Goal: Task Accomplishment & Management: Use online tool/utility

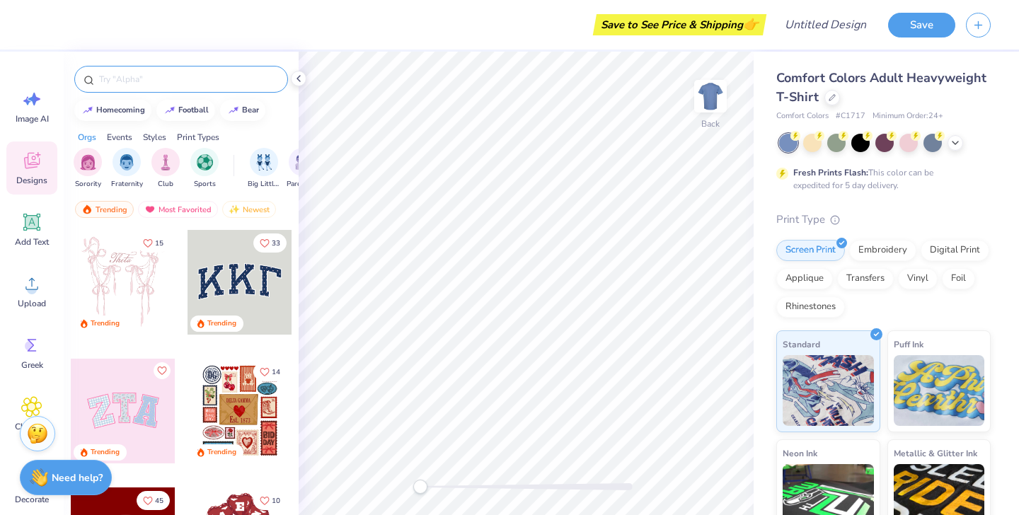
click at [222, 83] on input "text" at bounding box center [188, 79] width 181 height 14
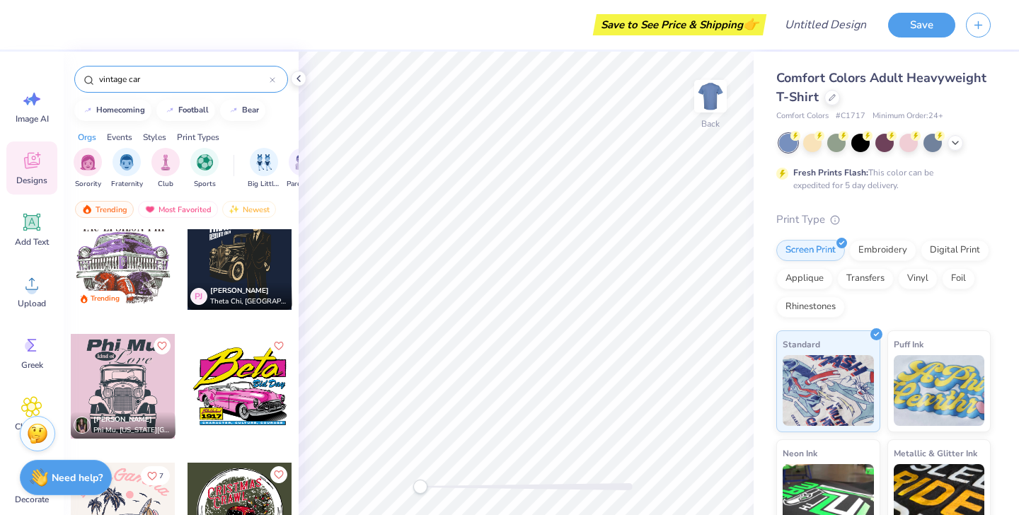
scroll to position [39, 0]
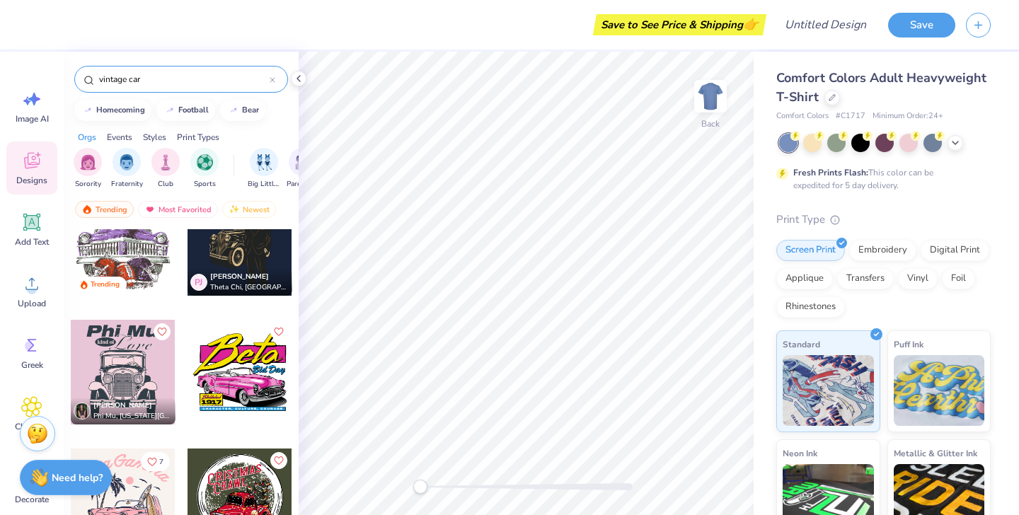
type input "vintage car"
click at [243, 358] on div at bounding box center [240, 372] width 105 height 105
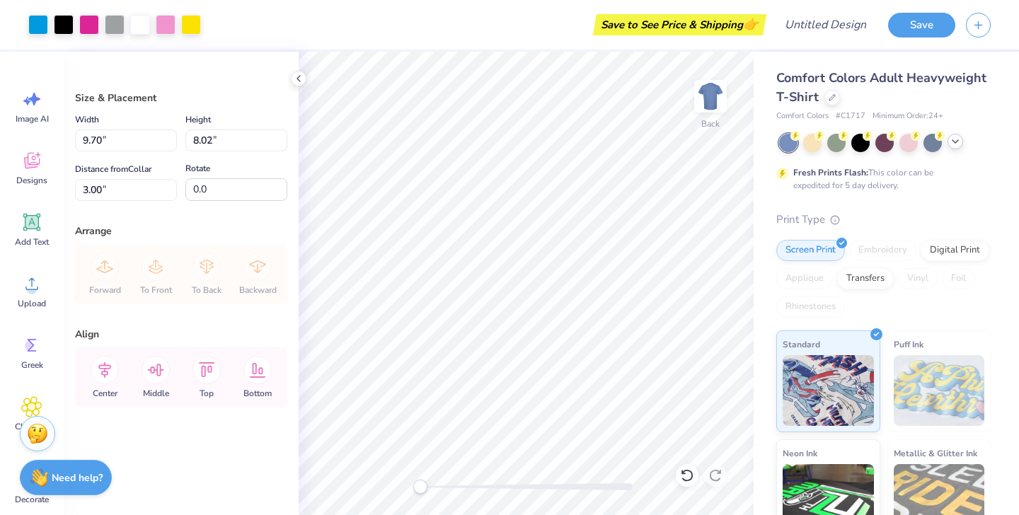
click at [958, 147] on icon at bounding box center [955, 141] width 11 height 11
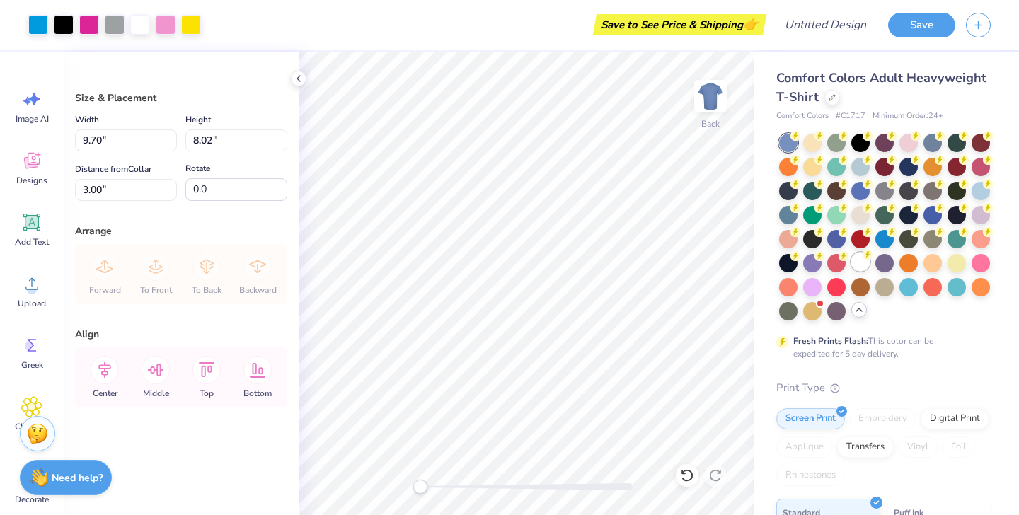
click at [864, 263] on div at bounding box center [861, 262] width 18 height 18
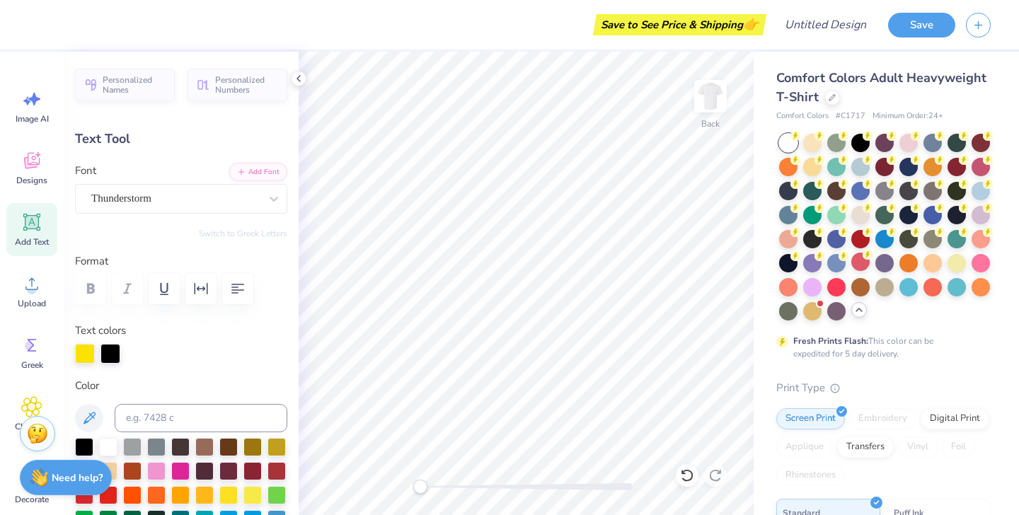
scroll to position [0, 3]
type textarea "My body's a Lambo"
type input "14.17"
type input "2.19"
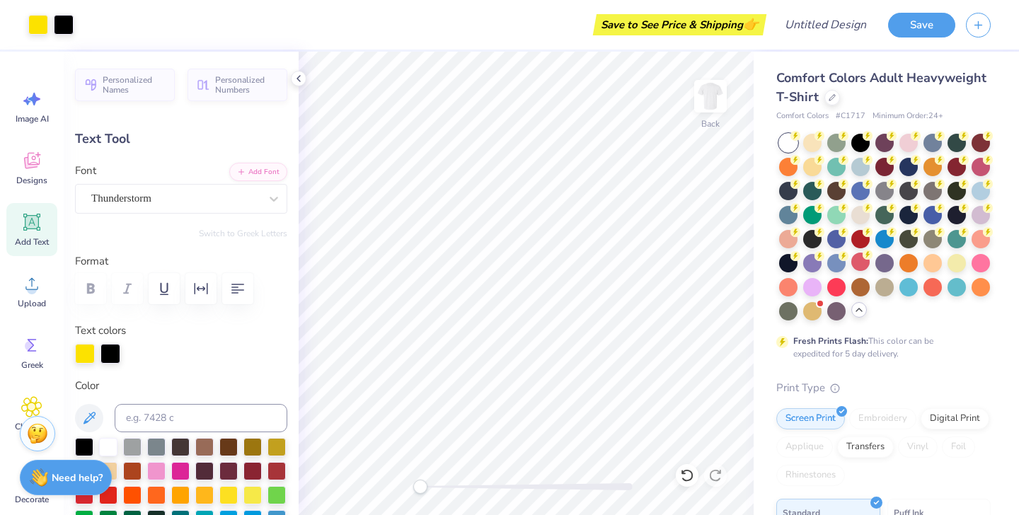
type input "4.13"
type input "12.02"
type input "1.86"
type input "3.62"
type input "10.67"
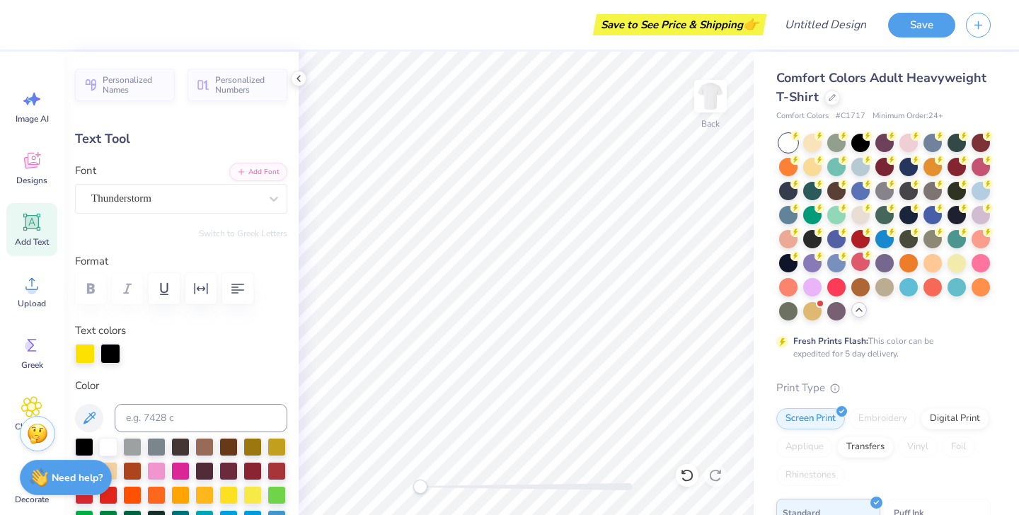
type input "1.65"
type input "10.20"
type input "1.58"
type input "3.76"
click at [28, 222] on icon at bounding box center [31, 222] width 13 height 13
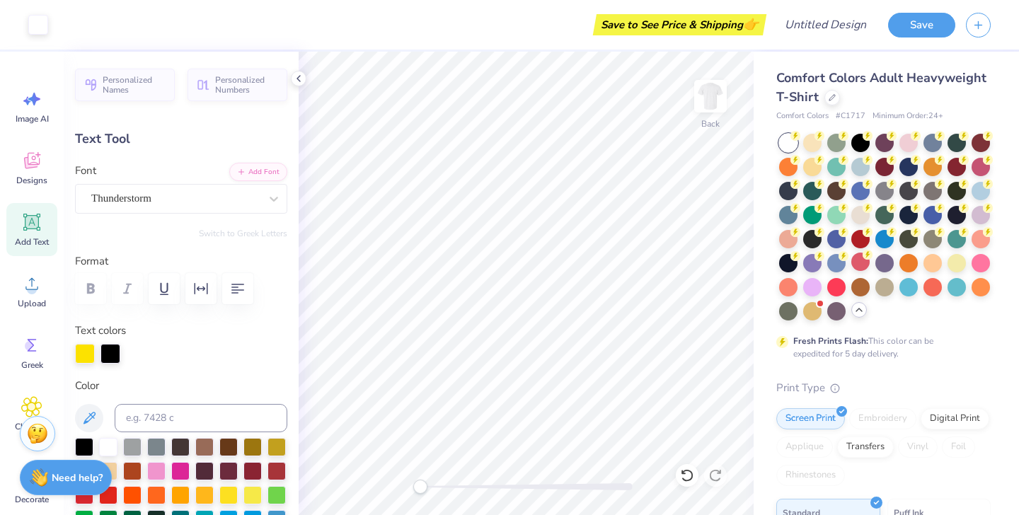
type input "5.59"
type input "1.62"
type input "11.69"
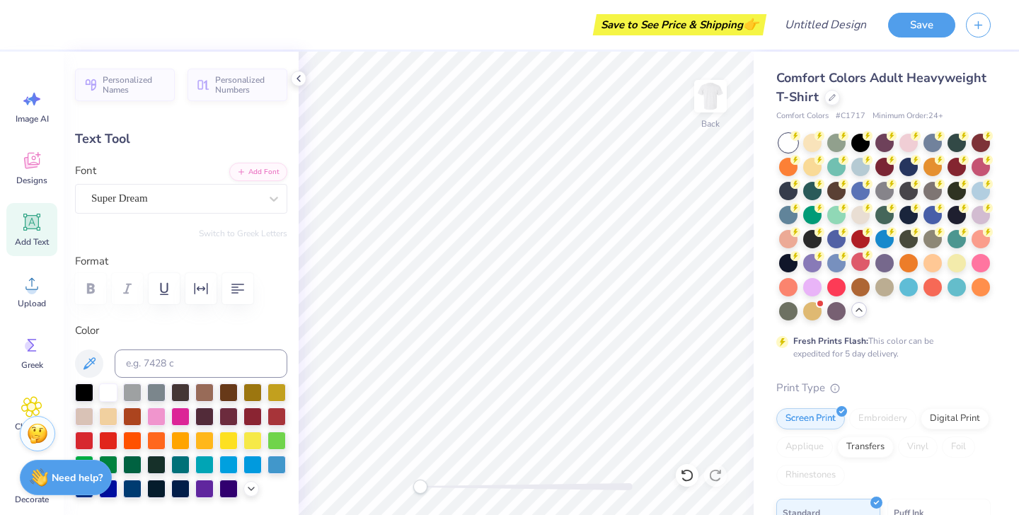
paste textarea "My body's a Lambo"
type textarea "My body's a Lambo"
click at [682, 478] on icon at bounding box center [687, 476] width 14 height 14
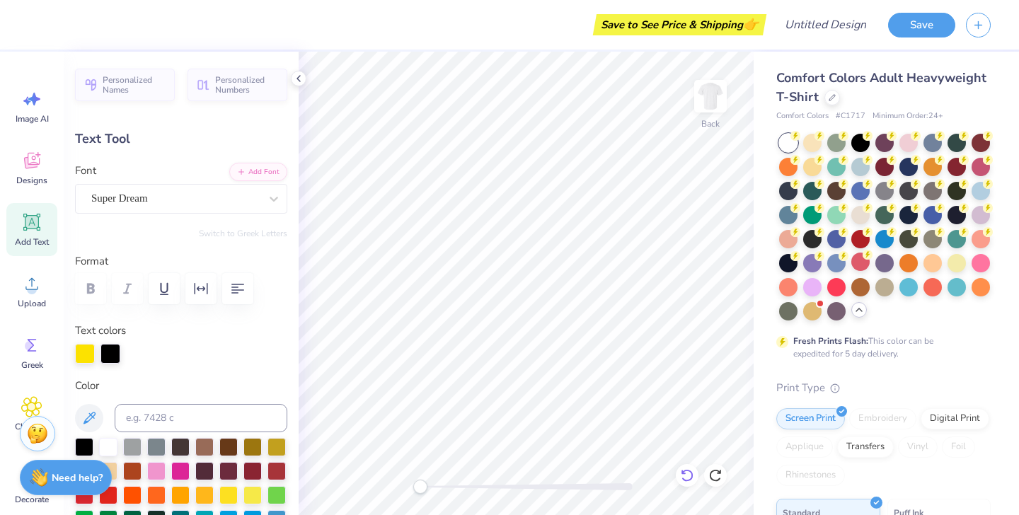
click at [682, 478] on icon at bounding box center [687, 476] width 14 height 14
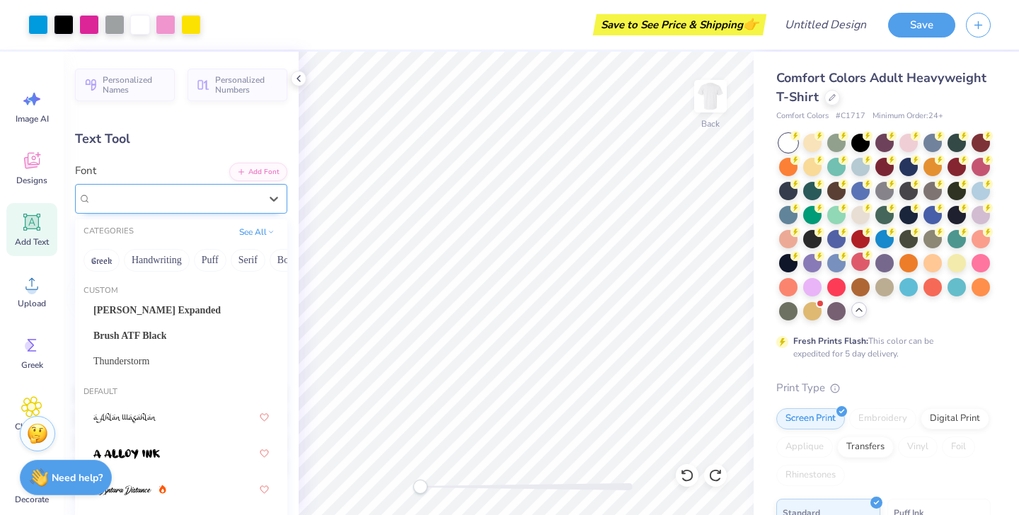
click at [240, 200] on div "Super Dream" at bounding box center [175, 199] width 171 height 22
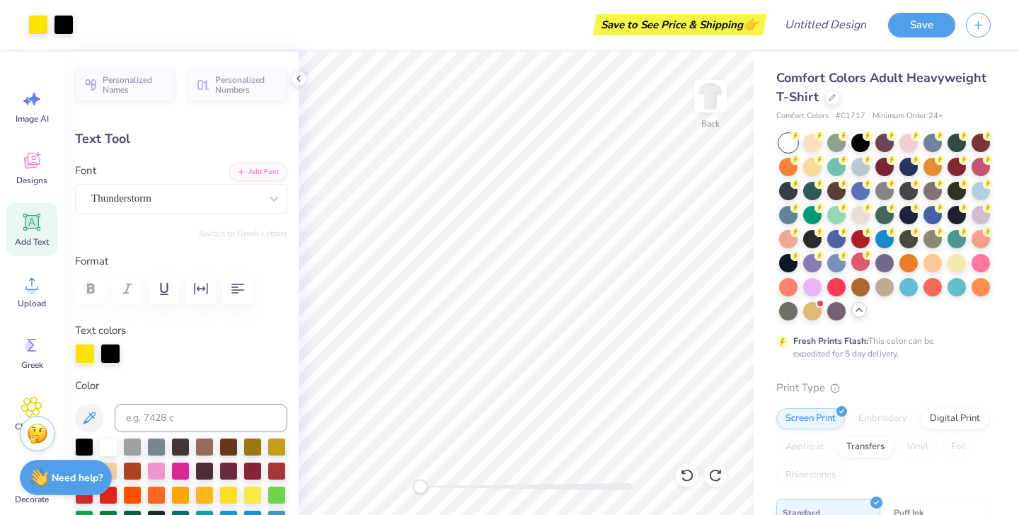
type input "10.20"
type input "1.58"
type input "3.90"
click at [31, 243] on span "Add Text" at bounding box center [32, 241] width 34 height 11
type input "5.59"
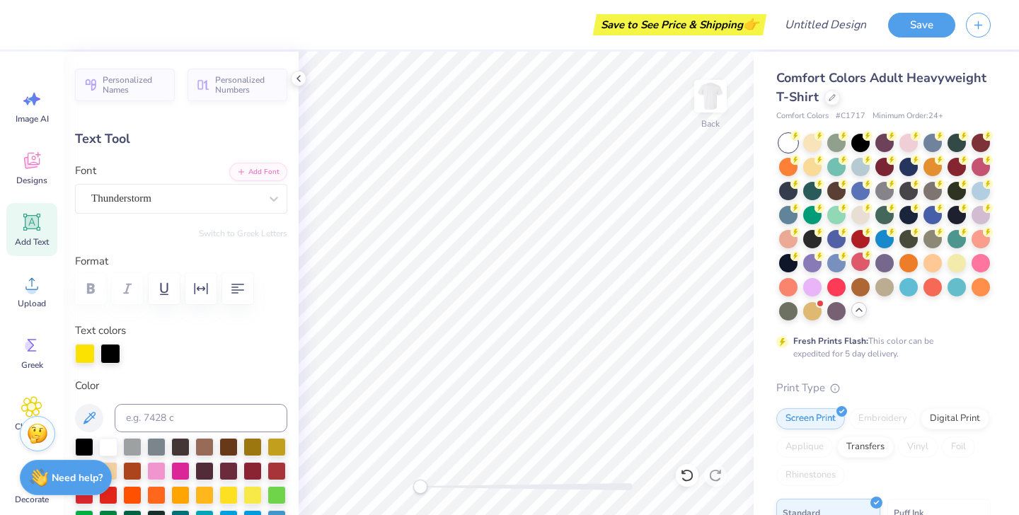
type input "1.62"
type input "11.69"
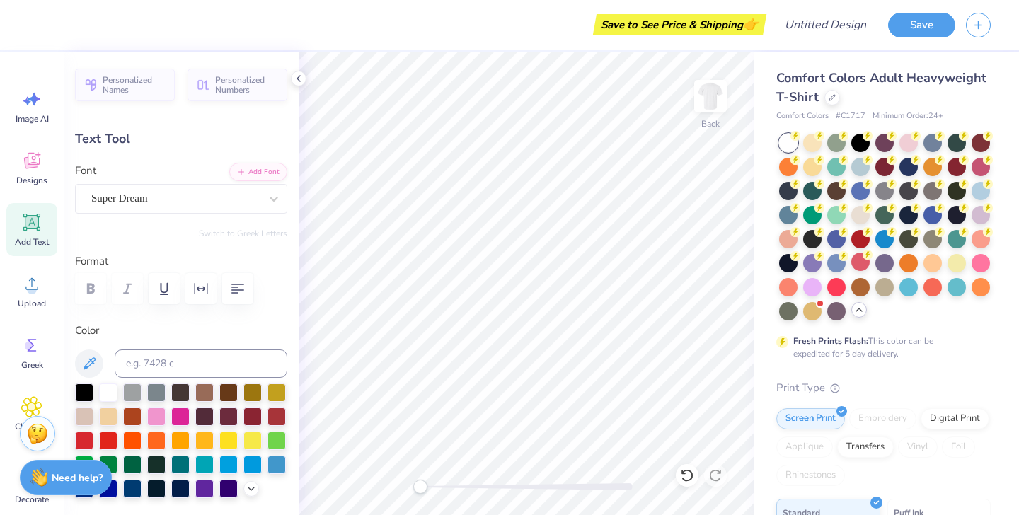
click at [227, 214] on div "Personalized Names Personalized Numbers Text Tool Add Font Font Super Dream Swi…" at bounding box center [181, 284] width 235 height 464
click at [222, 202] on div "Super Dream" at bounding box center [175, 199] width 171 height 22
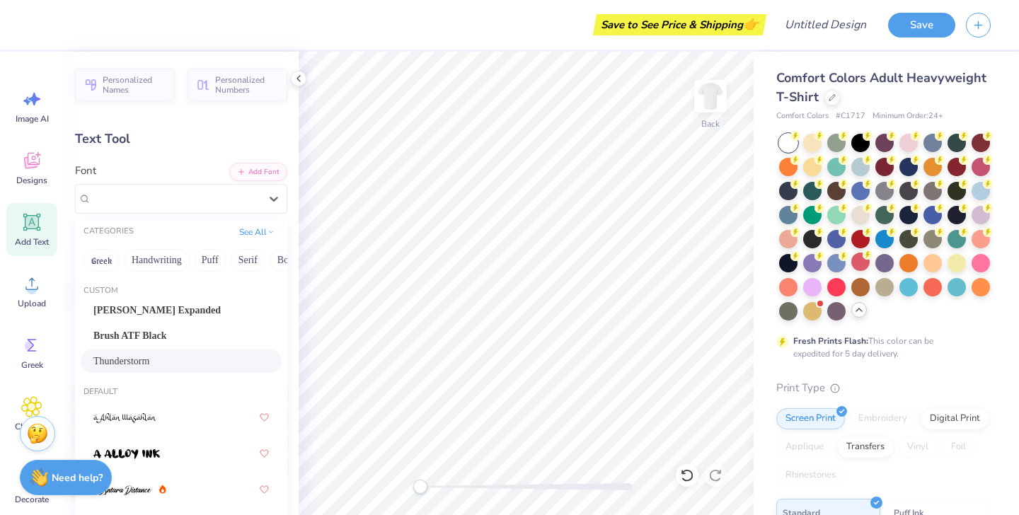
click at [129, 367] on span "Thunderstorm" at bounding box center [121, 361] width 56 height 15
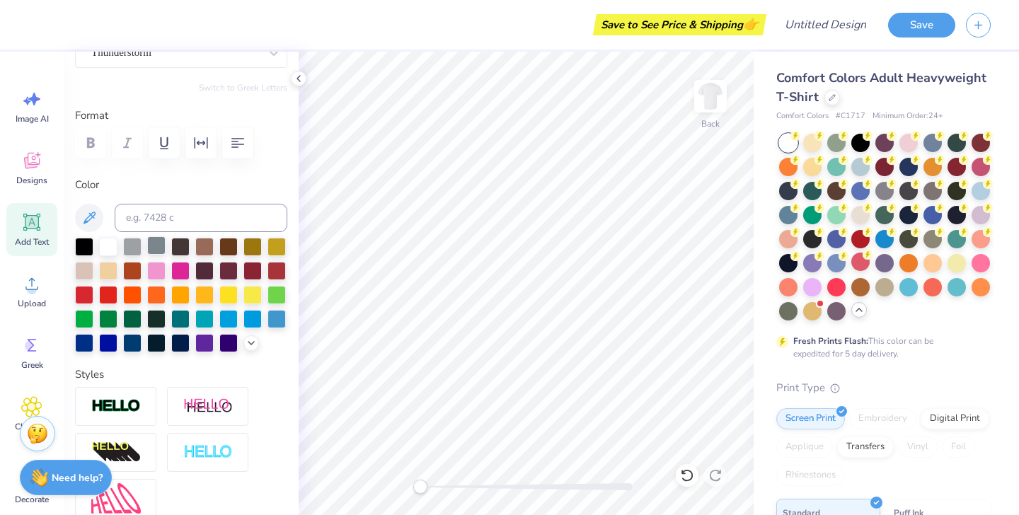
scroll to position [157, 0]
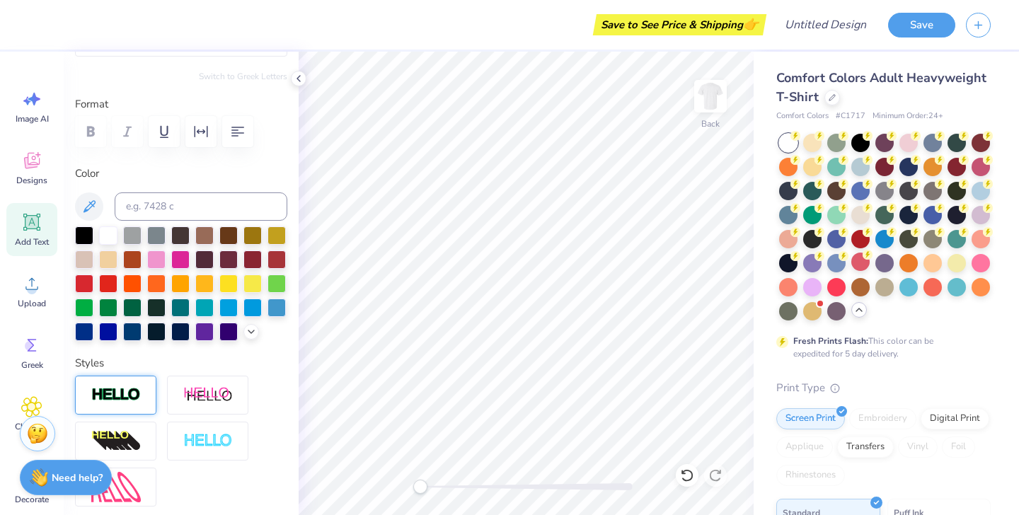
click at [130, 391] on img at bounding box center [116, 395] width 50 height 16
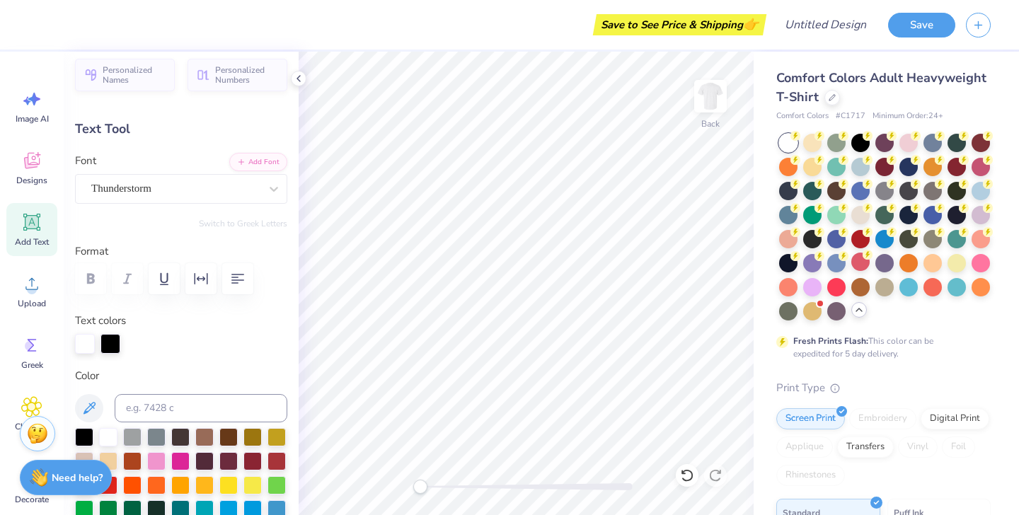
scroll to position [0, 11]
type textarea "Let's take the top off and go for a ride"
click at [232, 488] on div at bounding box center [228, 484] width 18 height 18
click at [88, 342] on div at bounding box center [85, 344] width 20 height 20
click at [90, 286] on div at bounding box center [181, 278] width 212 height 31
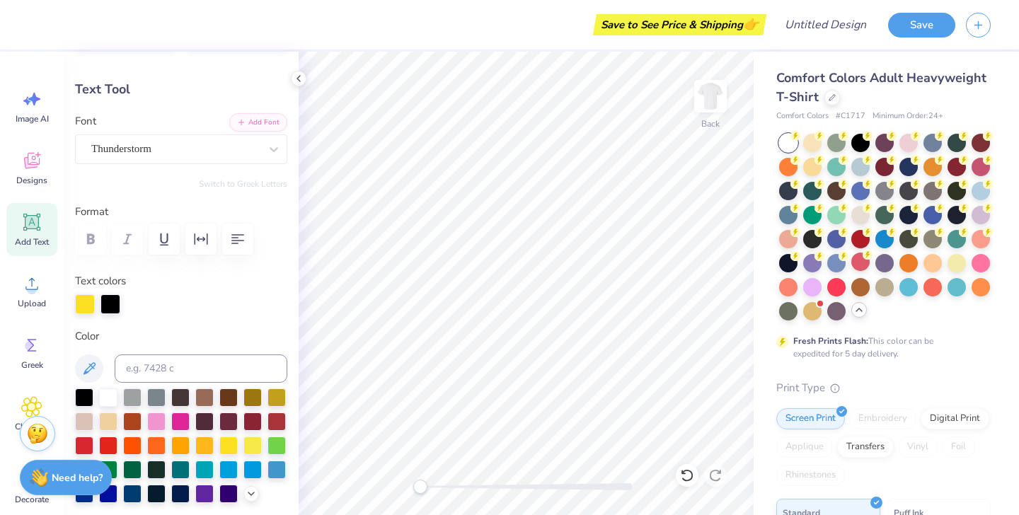
scroll to position [55, 0]
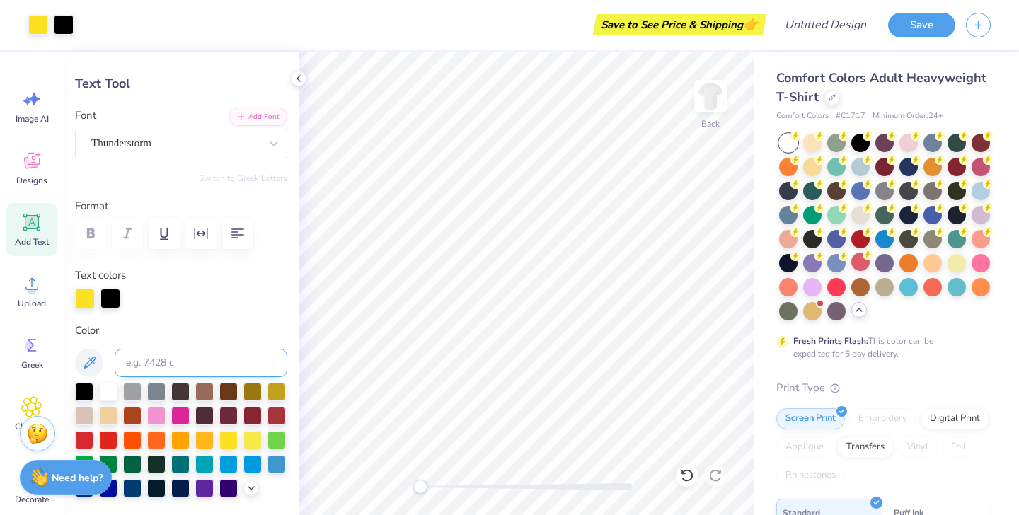
type input "14.17"
type input "1.08"
type input "11.96"
type input "11.03"
type input "0.84"
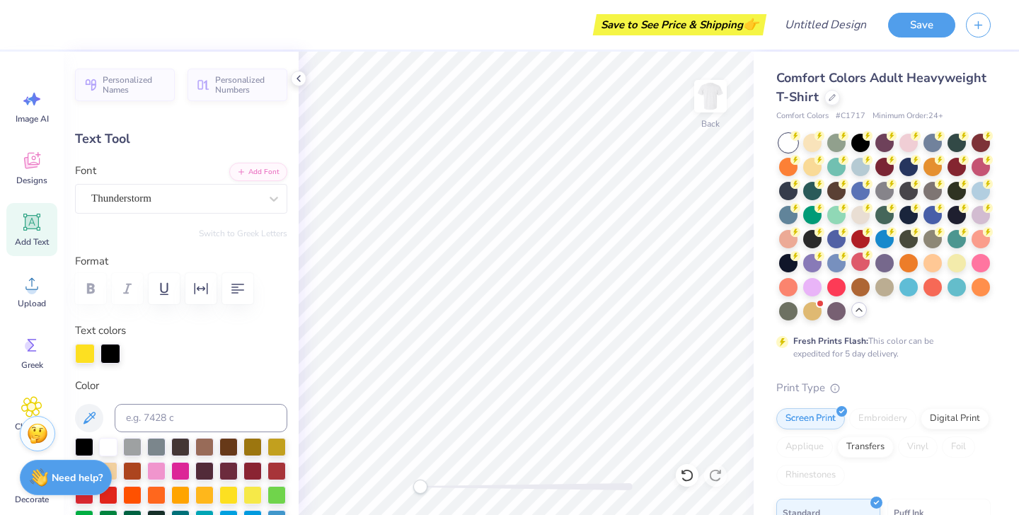
type input "11.03"
type input "0.84"
type input "15.47"
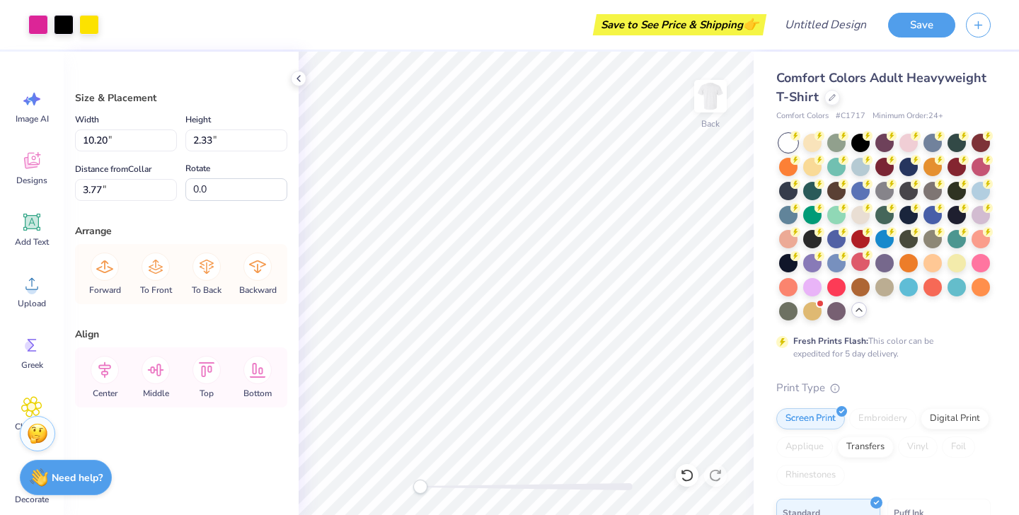
type input "3.58"
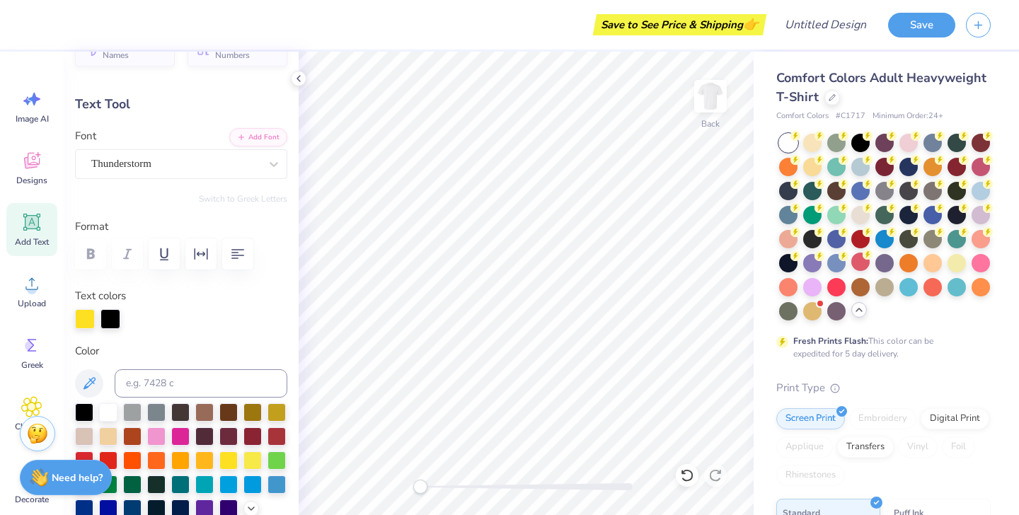
scroll to position [57, 0]
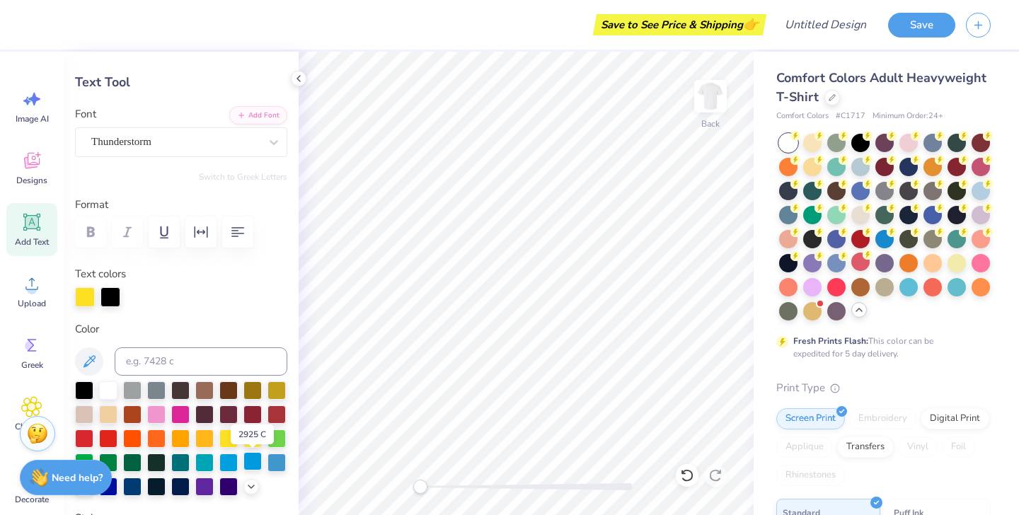
click at [251, 468] on div at bounding box center [253, 461] width 18 height 18
type input "5.29"
type input "3.35"
type input "1.01"
type input "6.31"
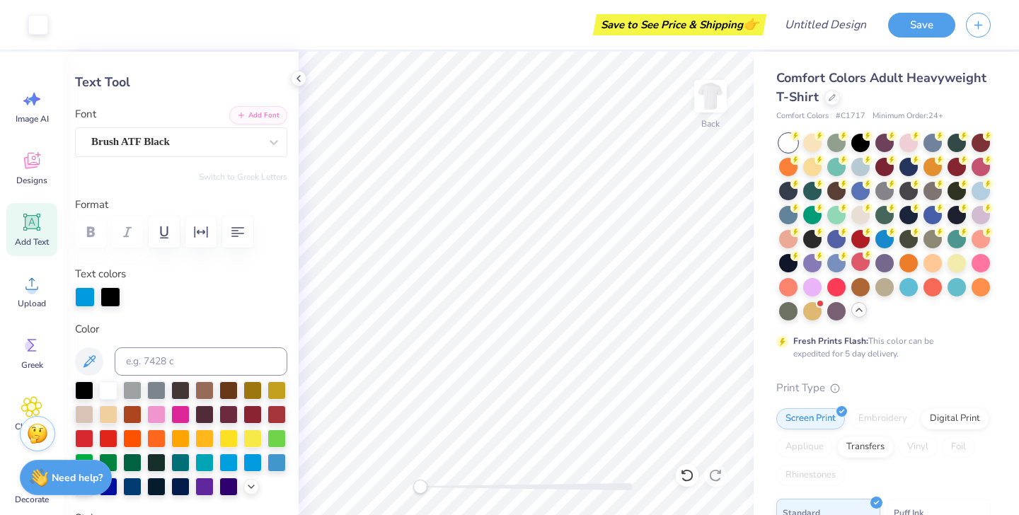
type input "8.23"
type input "0.22"
type input "10.70"
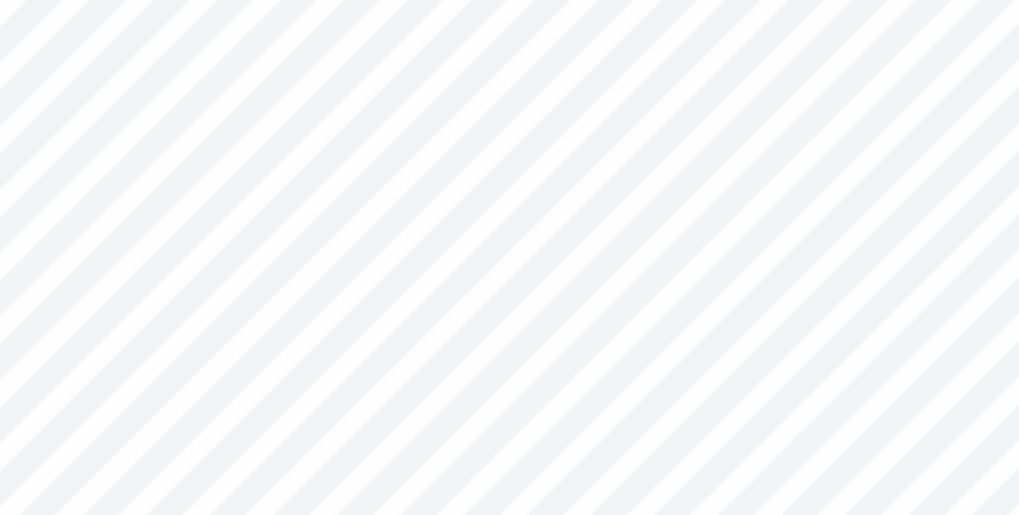
type input "11.03"
type input "0.84"
type input "5.29"
type input "8.23"
type input "0.22"
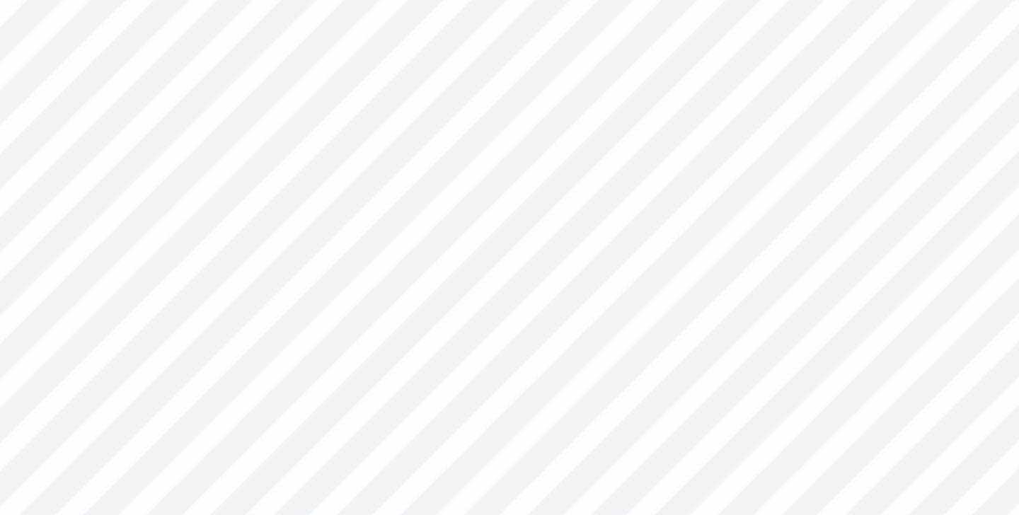
type input "10.70"
type input "10.20"
type input "1.58"
type input "3.72"
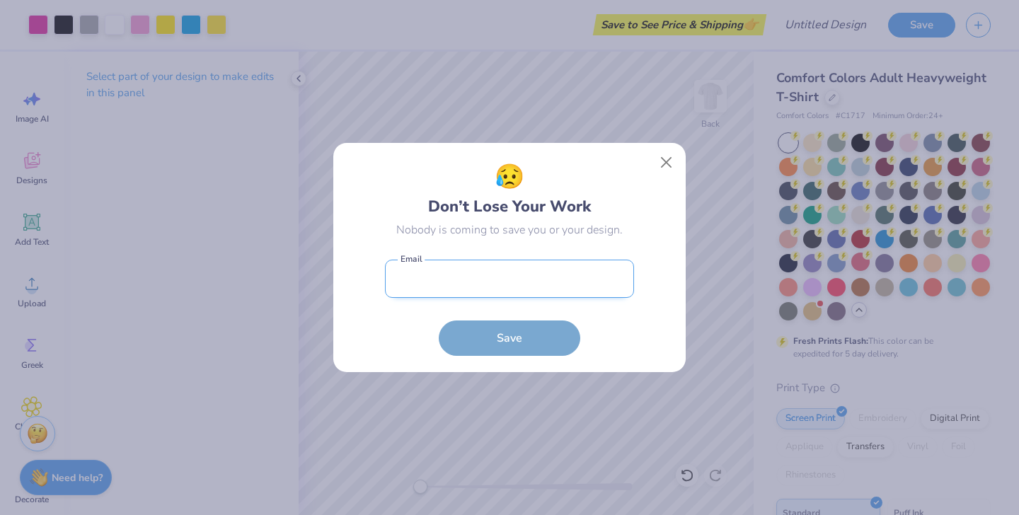
click at [533, 294] on input "email" at bounding box center [509, 279] width 249 height 39
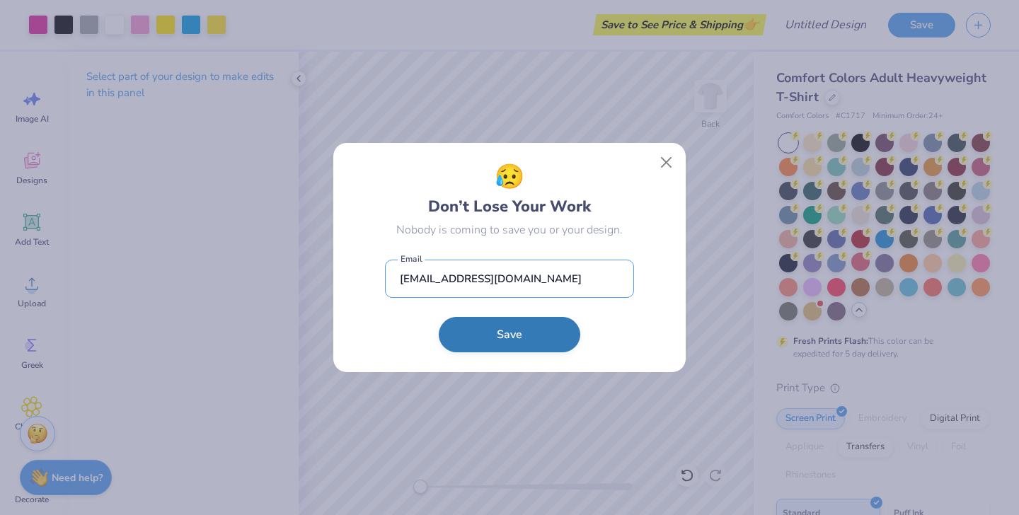
type input "[EMAIL_ADDRESS][DOMAIN_NAME]"
click at [519, 339] on button "Save" at bounding box center [510, 334] width 142 height 35
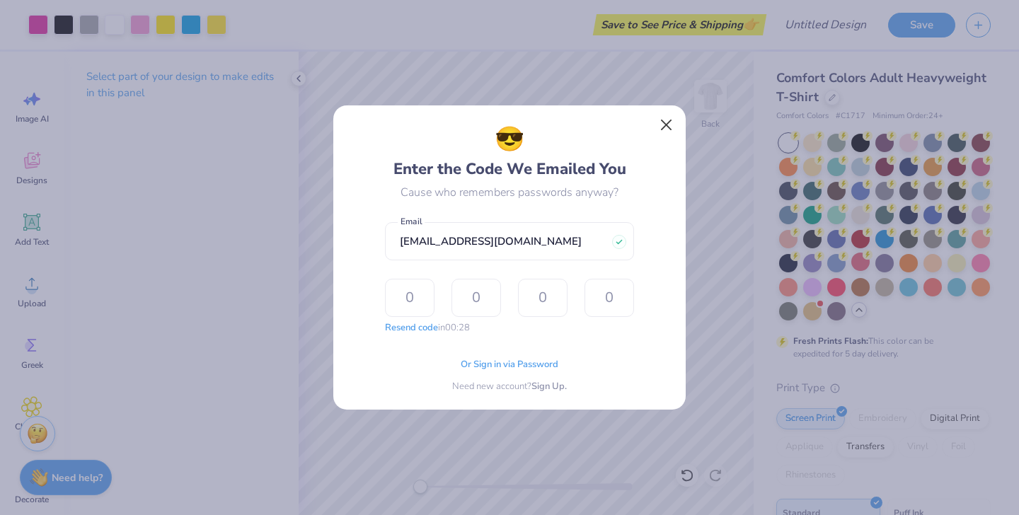
click at [667, 122] on button "Close" at bounding box center [666, 125] width 27 height 27
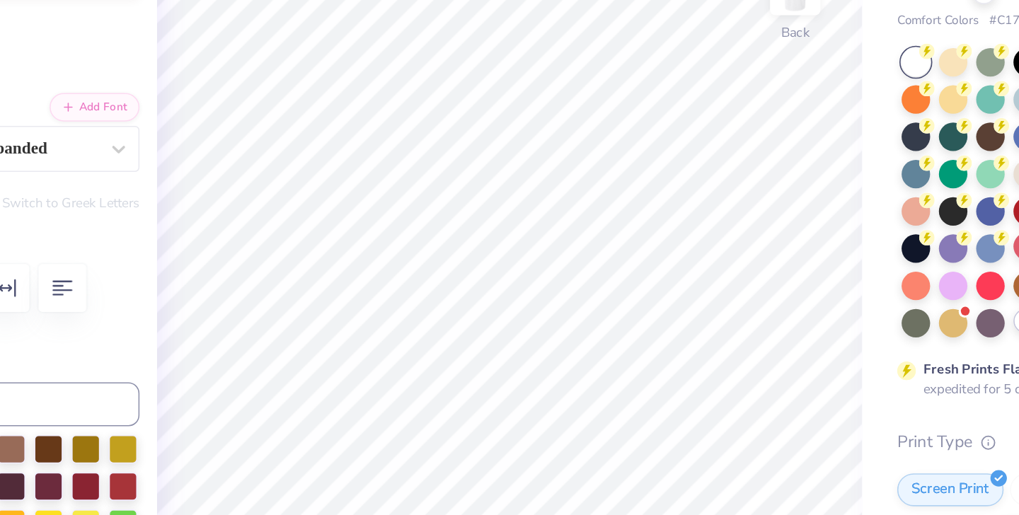
type textarea "2004"
type input "11.03"
type input "0.84"
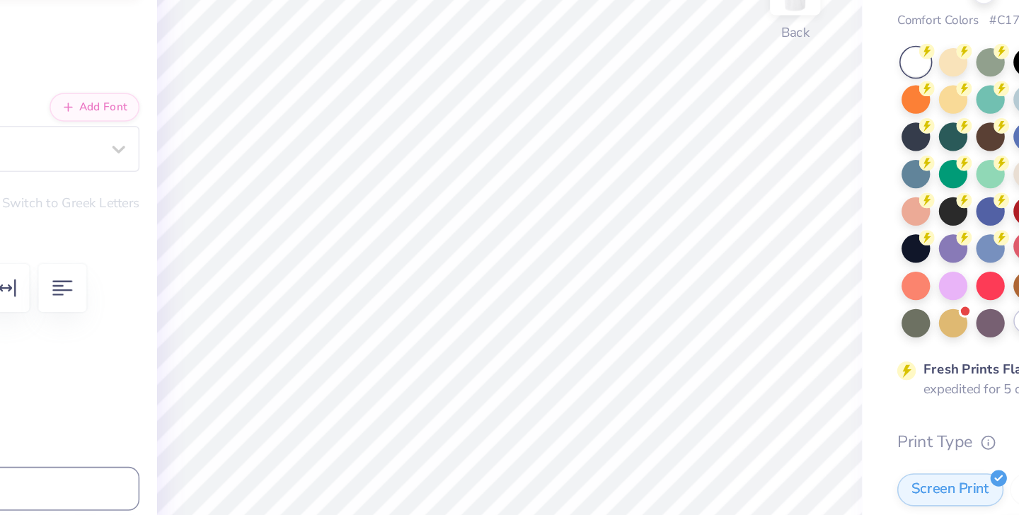
type input "5.59"
type input "10.20"
type input "1.58"
type input "4.01"
type input "11.03"
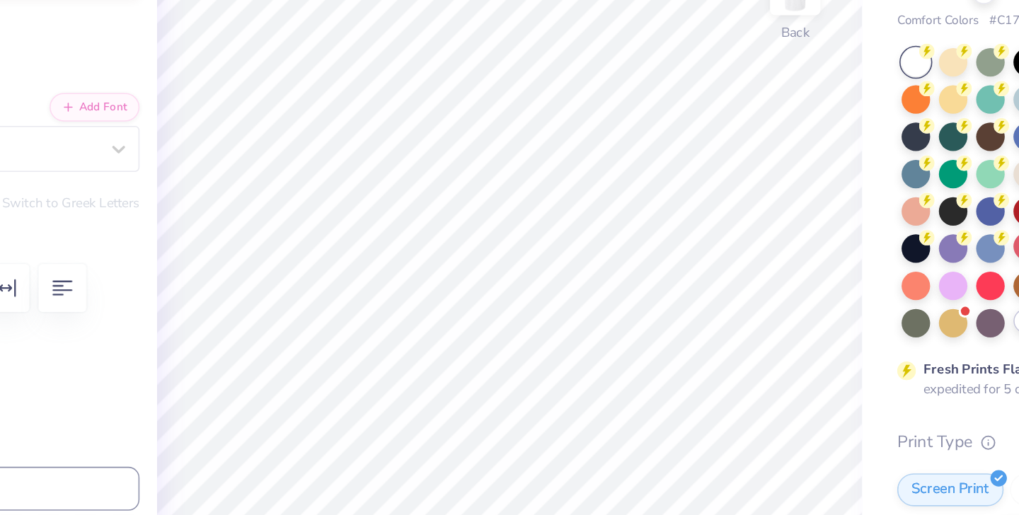
type input "0.84"
type input "5.59"
type input "10.20"
type input "1.58"
type input "4.01"
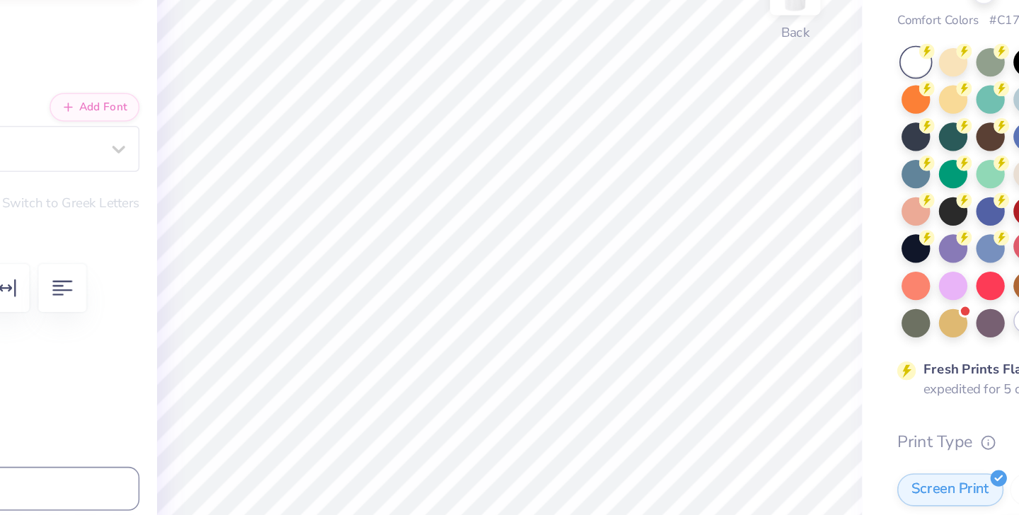
type input "11.03"
type input "0.84"
type input "10.82"
type input "10.20"
type input "1.58"
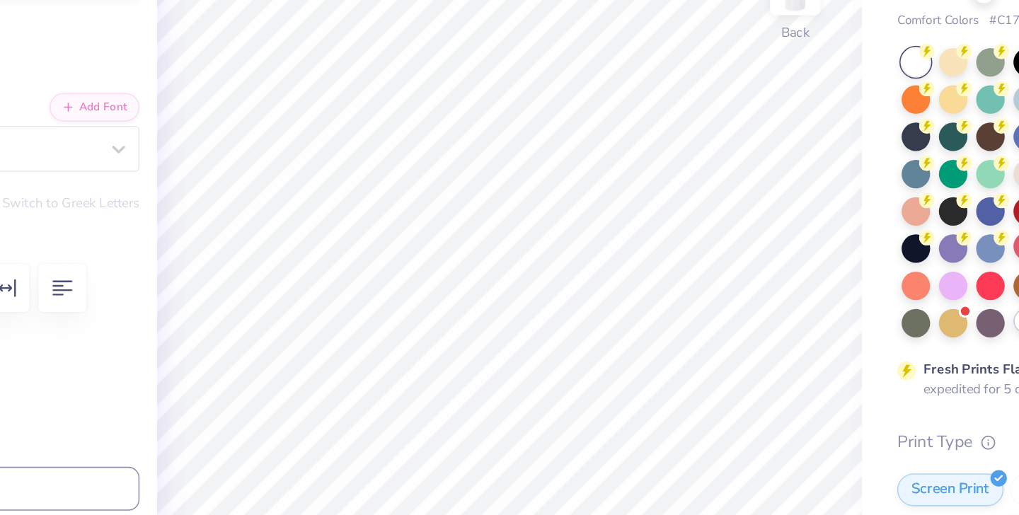
type input "3.95"
type input "11.03"
type input "0.84"
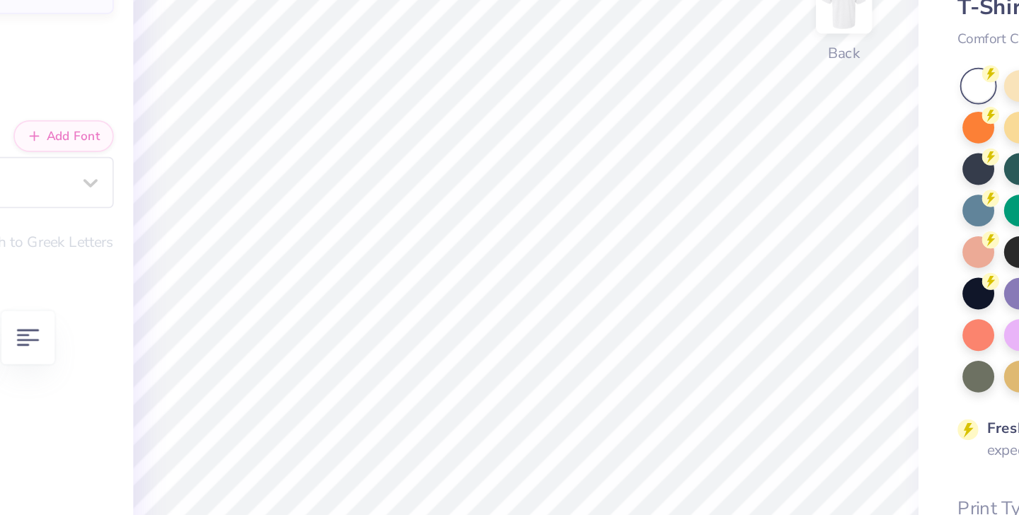
type input "5.69"
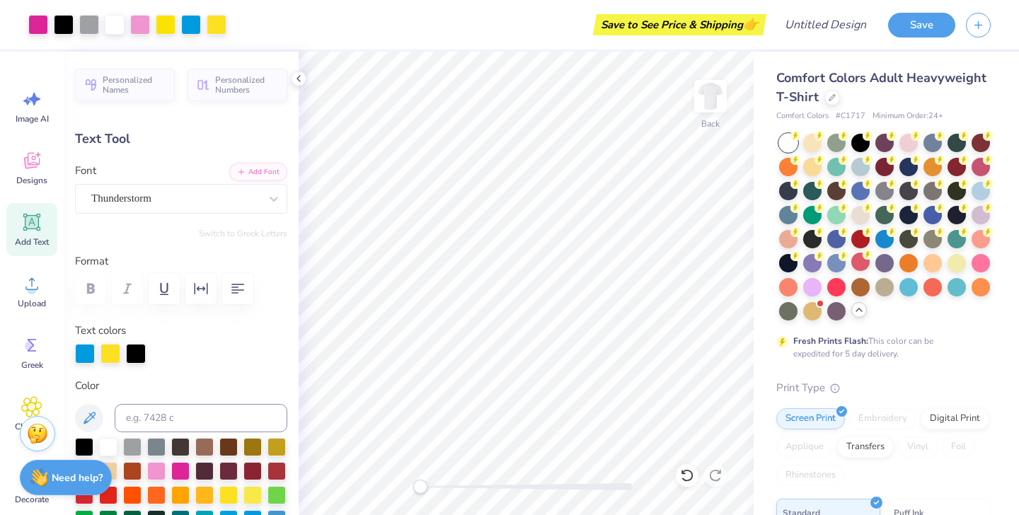
click at [45, 234] on div "Add Text" at bounding box center [31, 229] width 51 height 53
type input "5.59"
type input "1.62"
type input "11.69"
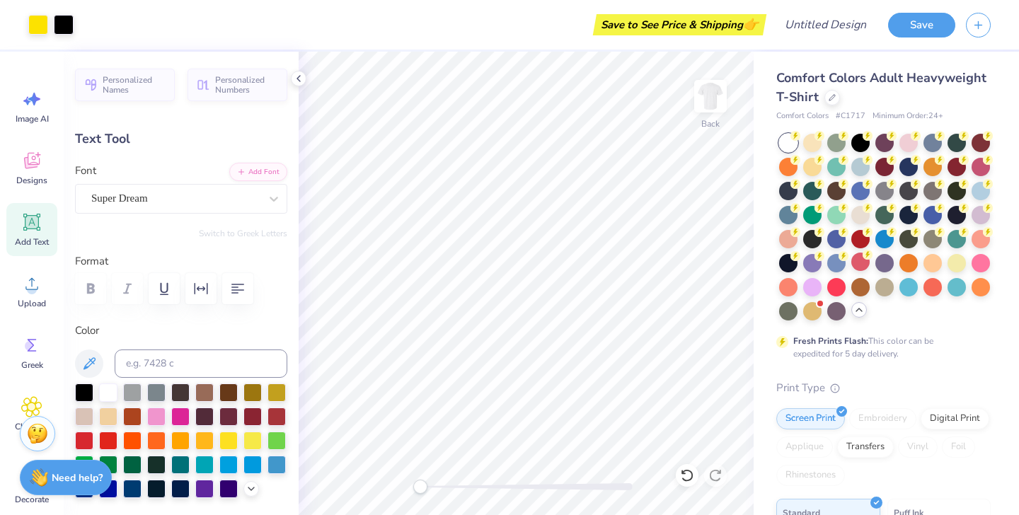
type input "10.20"
type input "1.58"
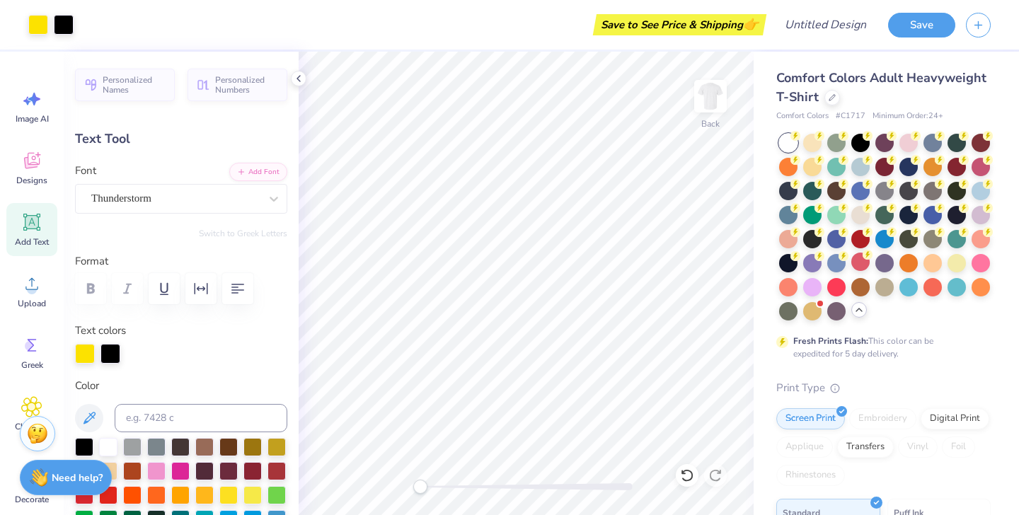
type input "4.11"
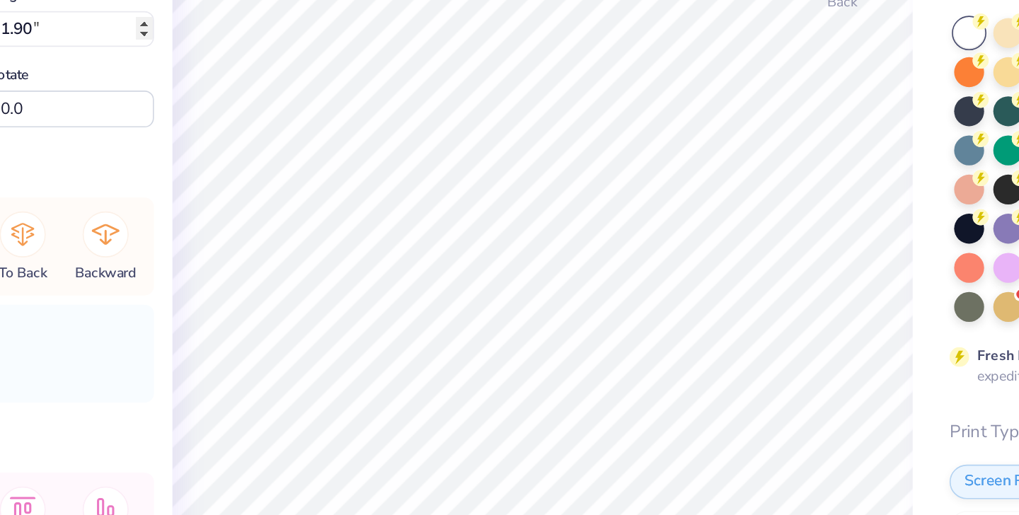
type input "8.94"
type input "1.90"
type input "3.79"
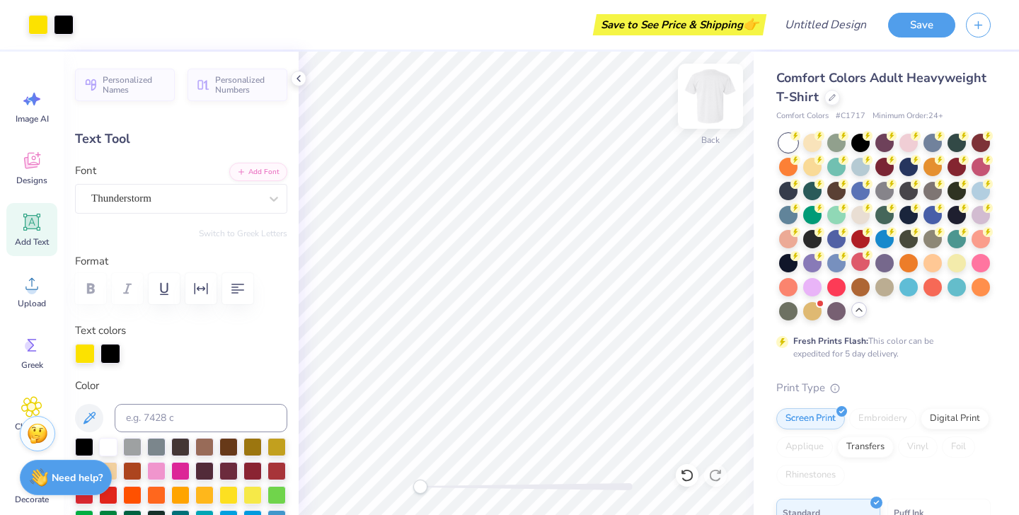
type input "4.31"
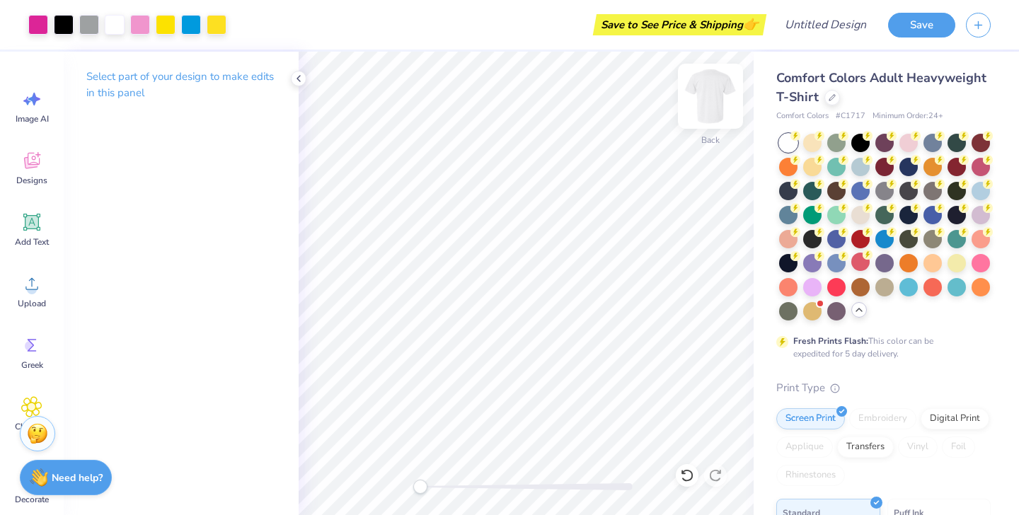
click at [701, 107] on img at bounding box center [710, 96] width 57 height 57
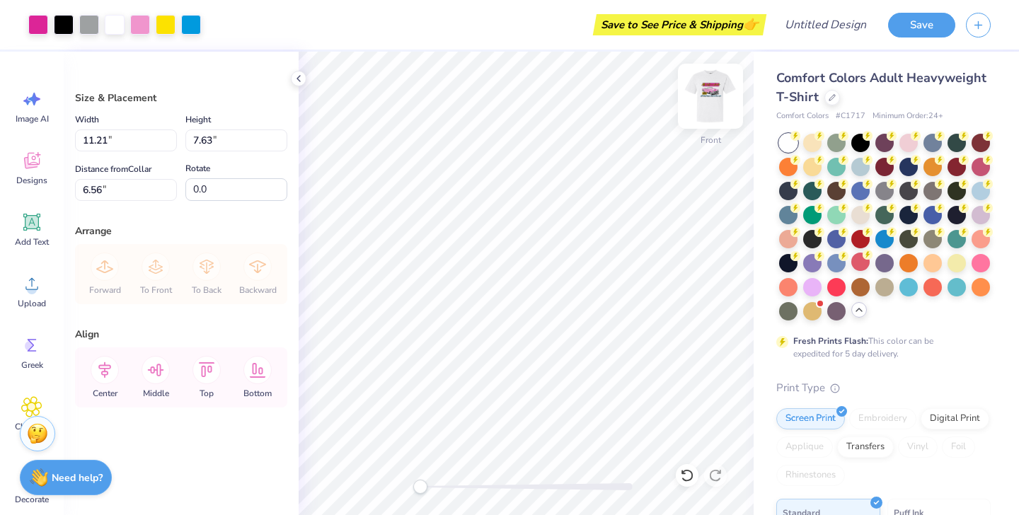
type input "5.81"
type input "12.21"
type input "8.32"
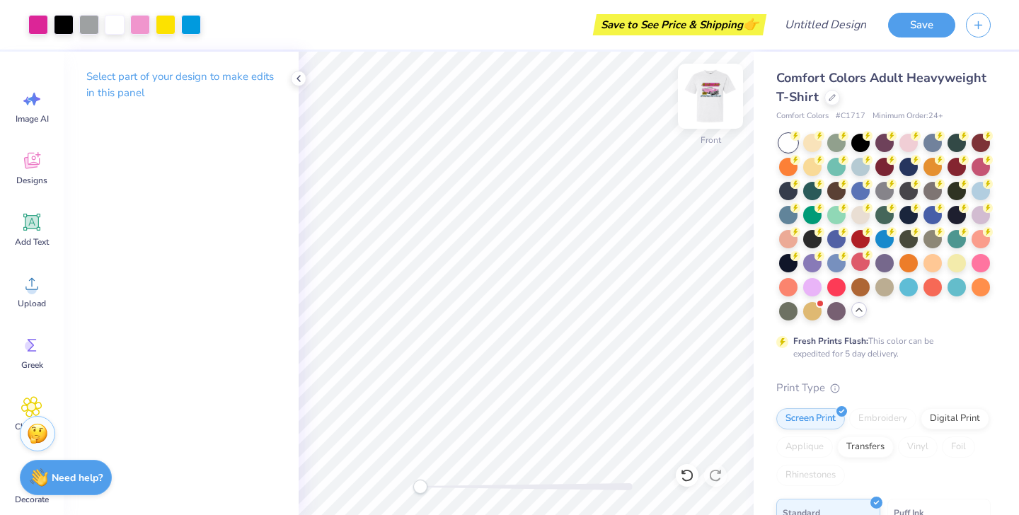
click at [708, 98] on img at bounding box center [710, 96] width 57 height 57
click at [299, 80] on icon at bounding box center [298, 78] width 11 height 11
click at [299, 78] on icon at bounding box center [298, 78] width 11 height 11
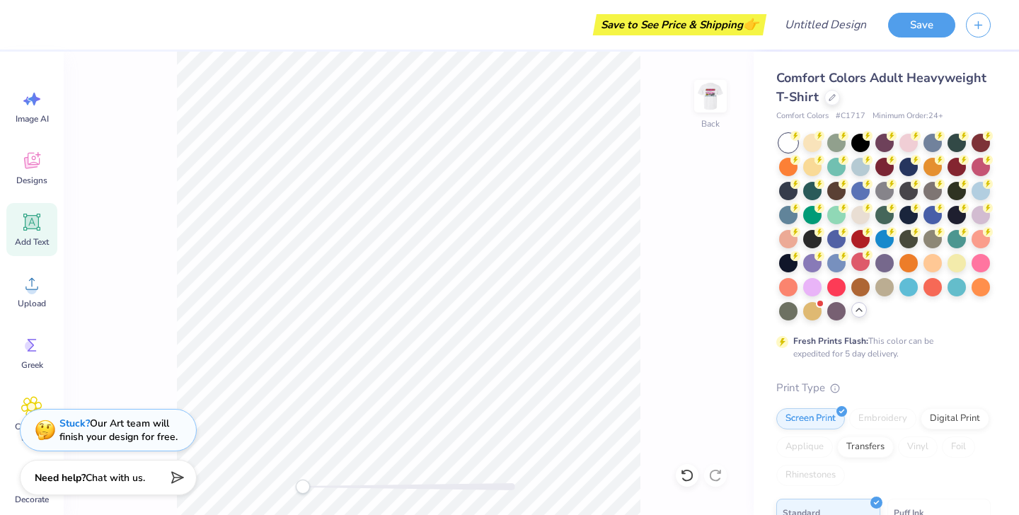
click at [35, 224] on icon at bounding box center [31, 222] width 13 height 13
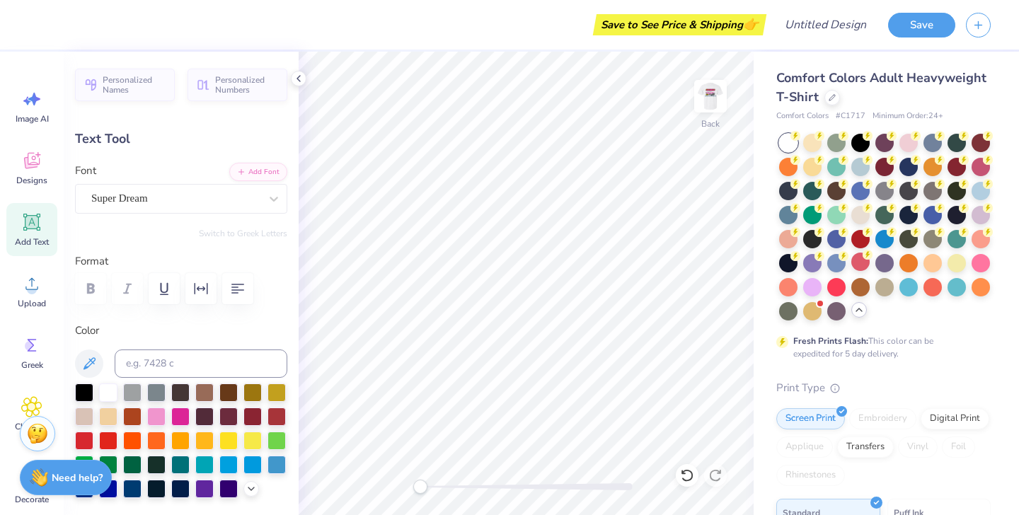
scroll to position [1, 1]
type textarea "[PERSON_NAME]'s 21st"
click at [229, 292] on icon "button" at bounding box center [237, 288] width 17 height 17
click at [84, 394] on div at bounding box center [84, 391] width 18 height 18
click at [159, 418] on div at bounding box center [156, 415] width 18 height 18
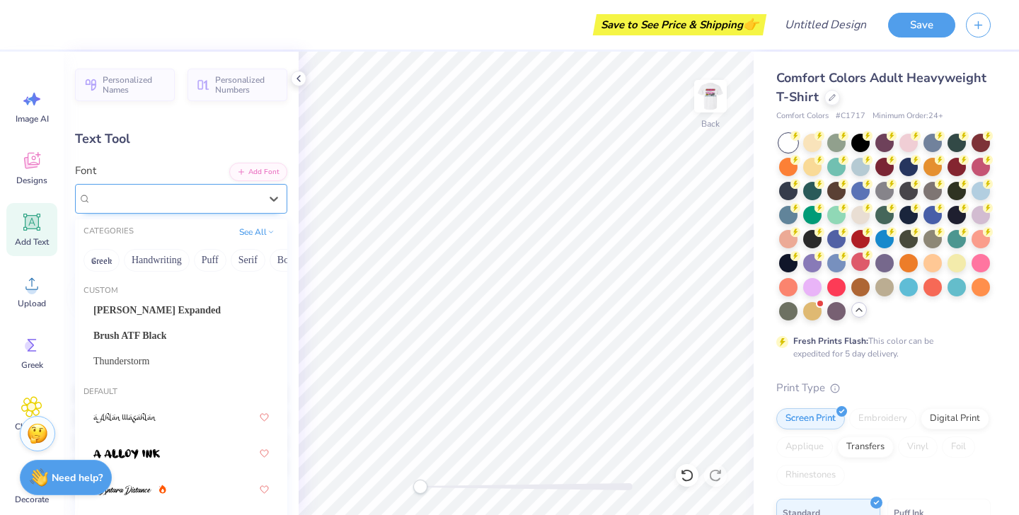
click at [198, 198] on div "Super Dream" at bounding box center [175, 199] width 171 height 22
click at [200, 306] on span "[PERSON_NAME] Expanded" at bounding box center [156, 310] width 127 height 15
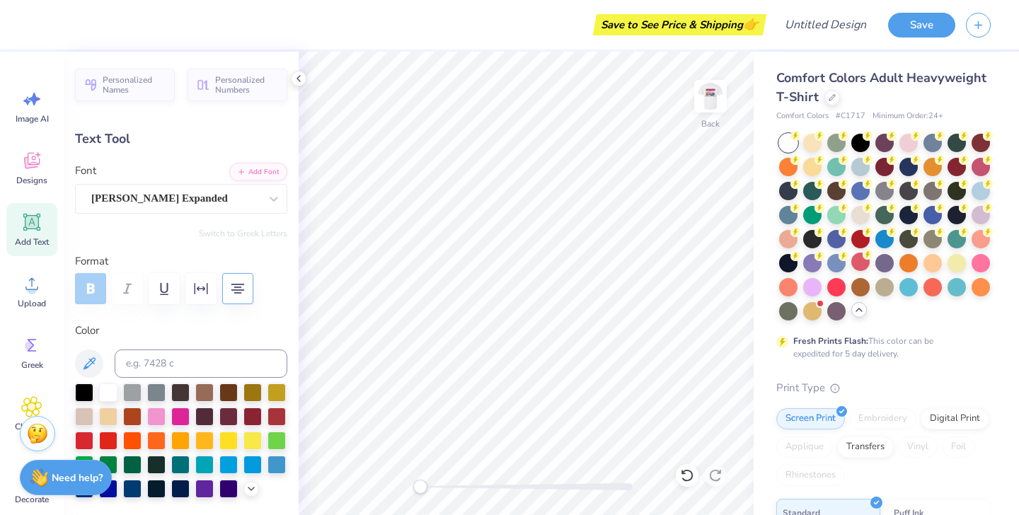
type input "13.56"
type input "4.48"
type input "10.26"
type input "7.88"
type input "2.60"
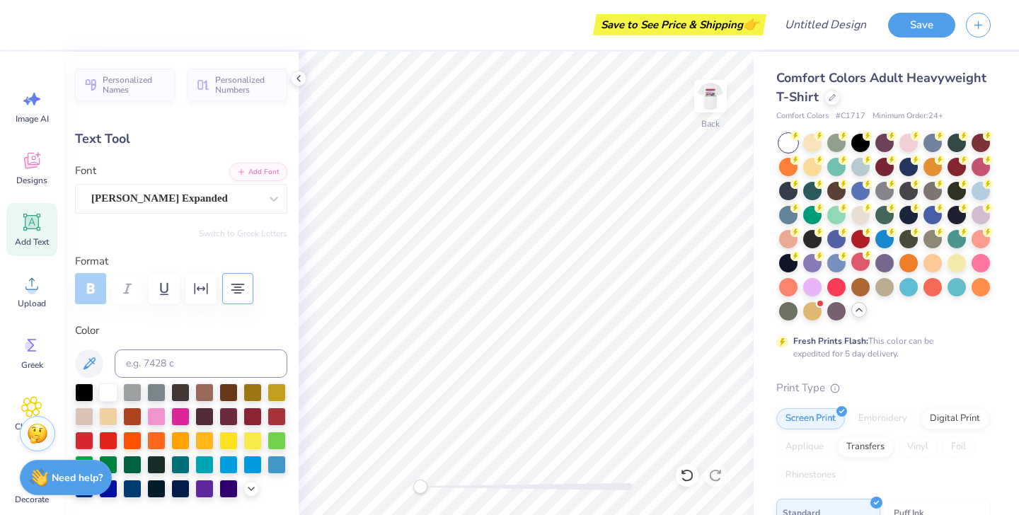
type input "4.87"
type input "1.61"
type input "5.76"
type input "4.07"
type input "1.34"
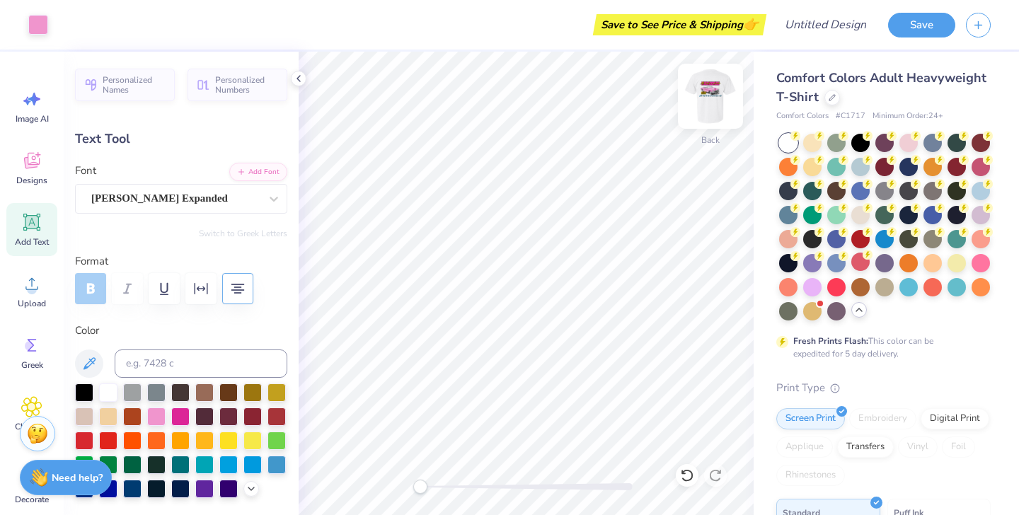
click at [714, 86] on img at bounding box center [710, 96] width 57 height 57
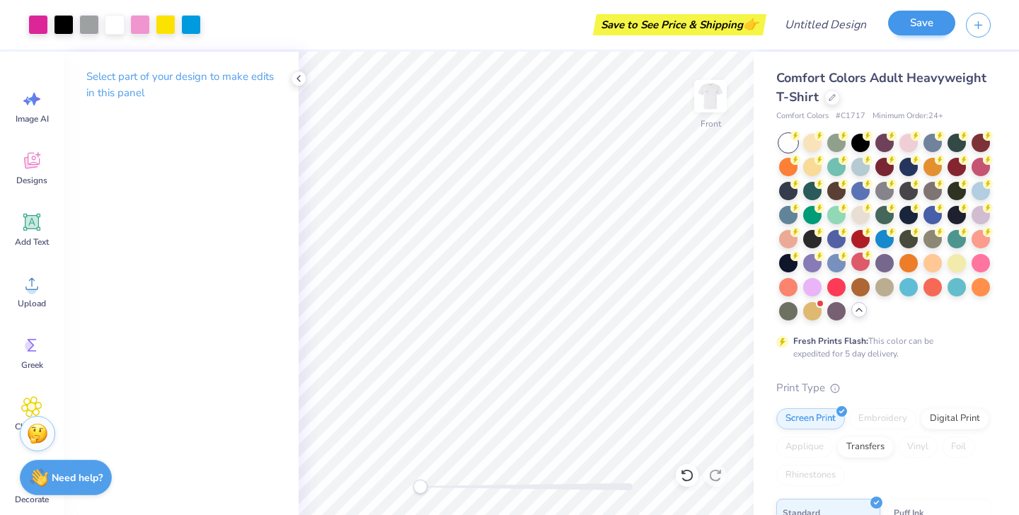
click at [917, 28] on button "Save" at bounding box center [921, 23] width 67 height 25
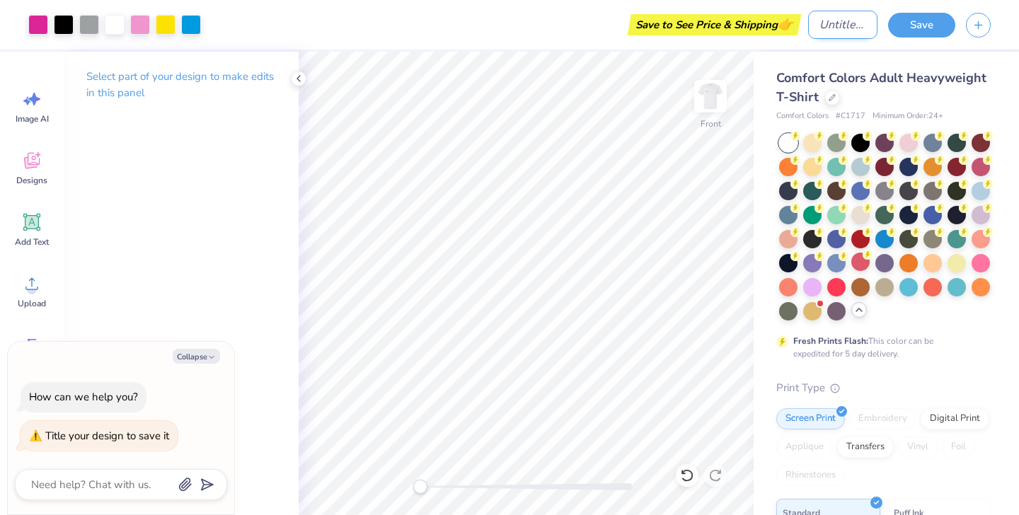
type textarea "x"
click at [818, 23] on input "Design Title" at bounding box center [842, 25] width 69 height 28
type input "N"
type textarea "x"
type input "Ne"
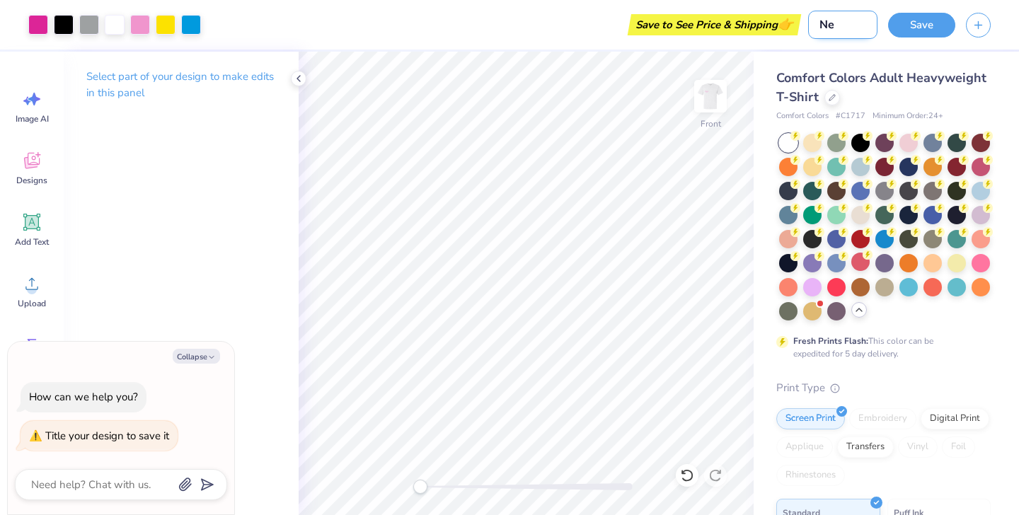
type textarea "x"
type input "Nes"
type textarea "x"
type input "Ness"
type textarea "x"
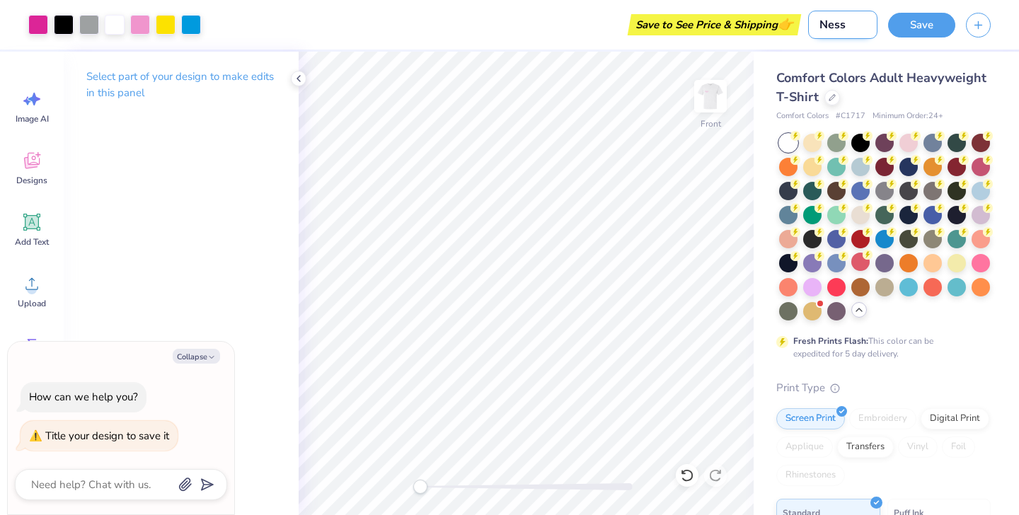
type input "Nessa"
type textarea "x"
type input "Nessas"
type textarea "x"
type input "Nessas"
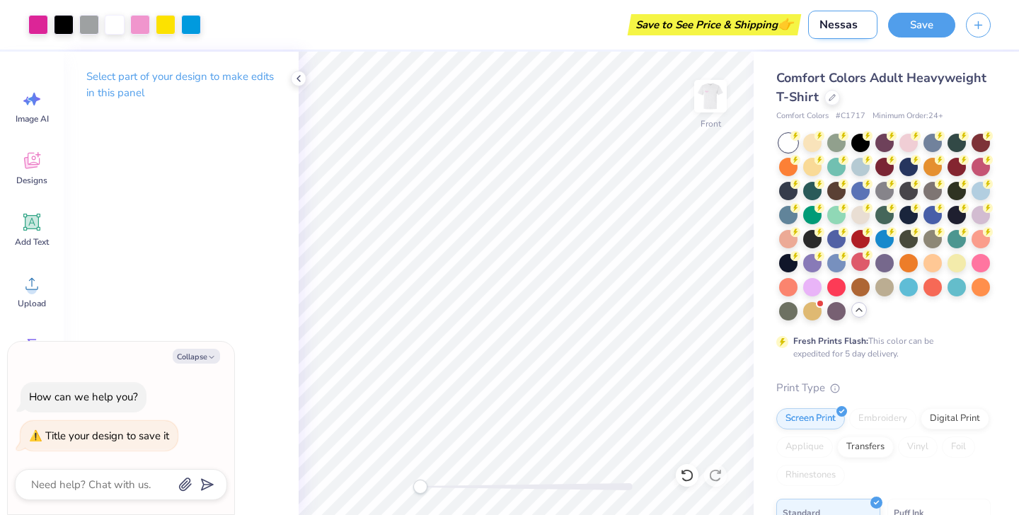
type textarea "x"
type input "Nessas 2"
type textarea "x"
type input "Nessas 21"
type textarea "x"
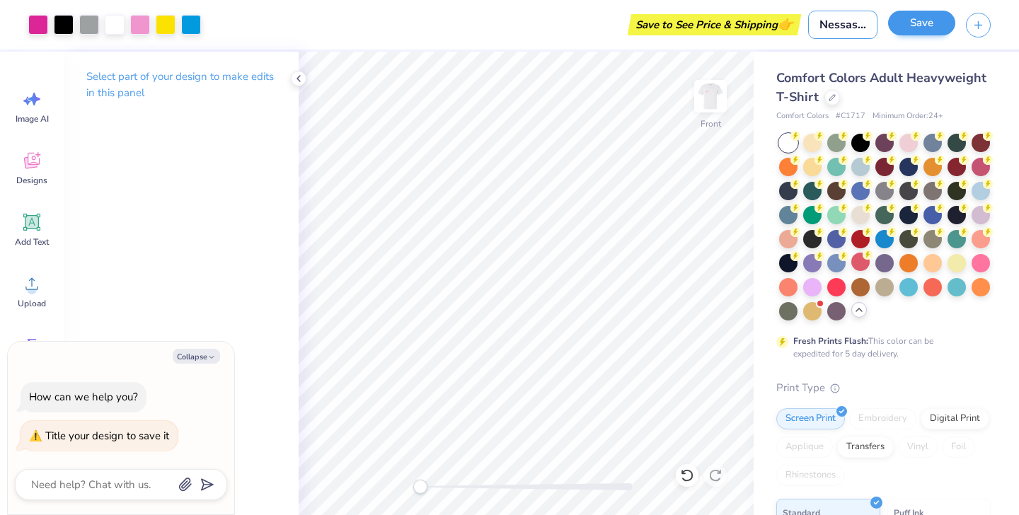
type input "Nessas 21"
click at [908, 29] on button "Save" at bounding box center [921, 23] width 67 height 25
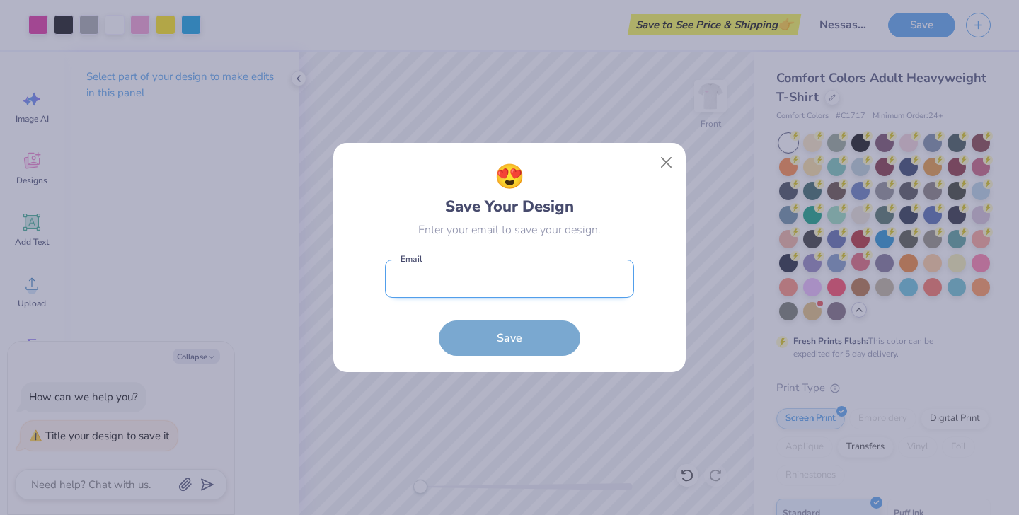
click at [498, 286] on input "email" at bounding box center [509, 279] width 249 height 39
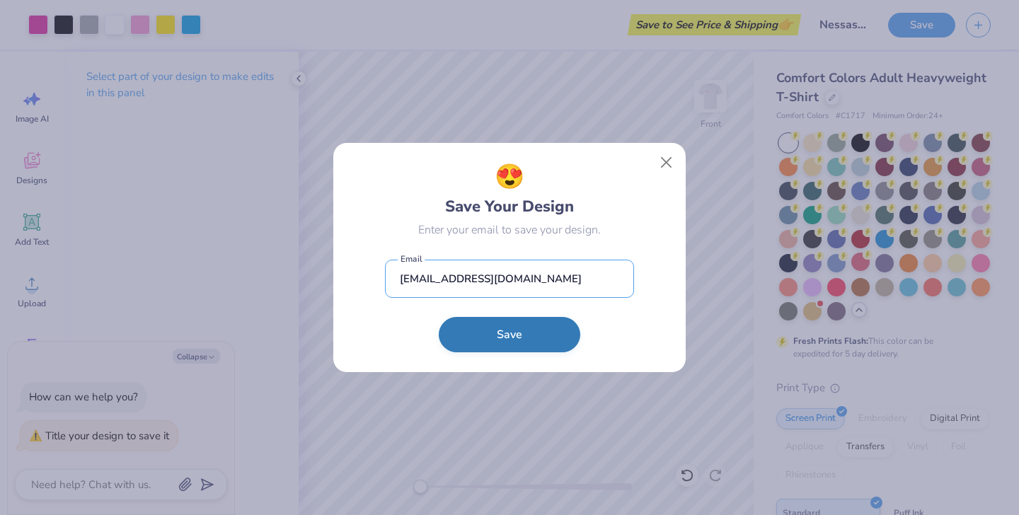
type input "[EMAIL_ADDRESS][DOMAIN_NAME]"
click at [522, 333] on button "Save" at bounding box center [510, 334] width 142 height 35
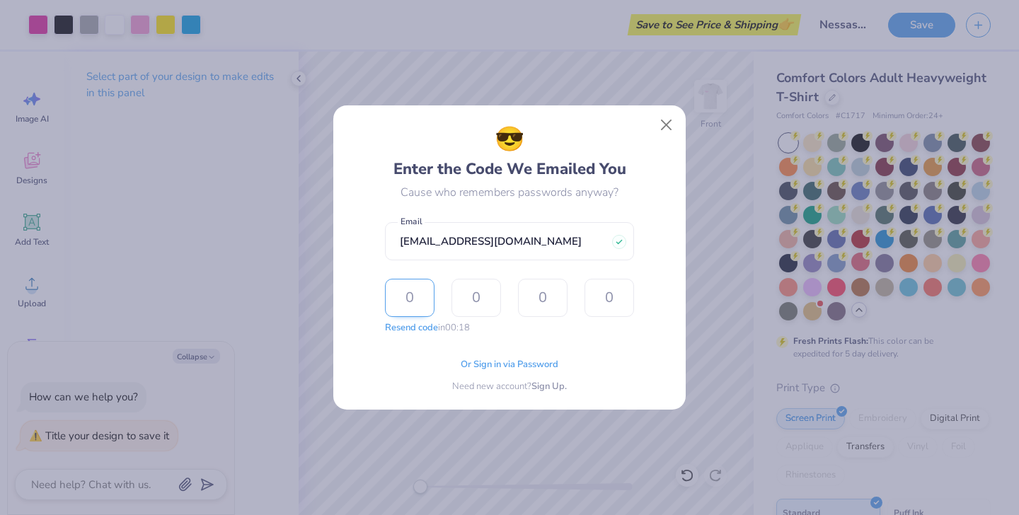
type input "7"
type input "0"
type input "1"
type input "4"
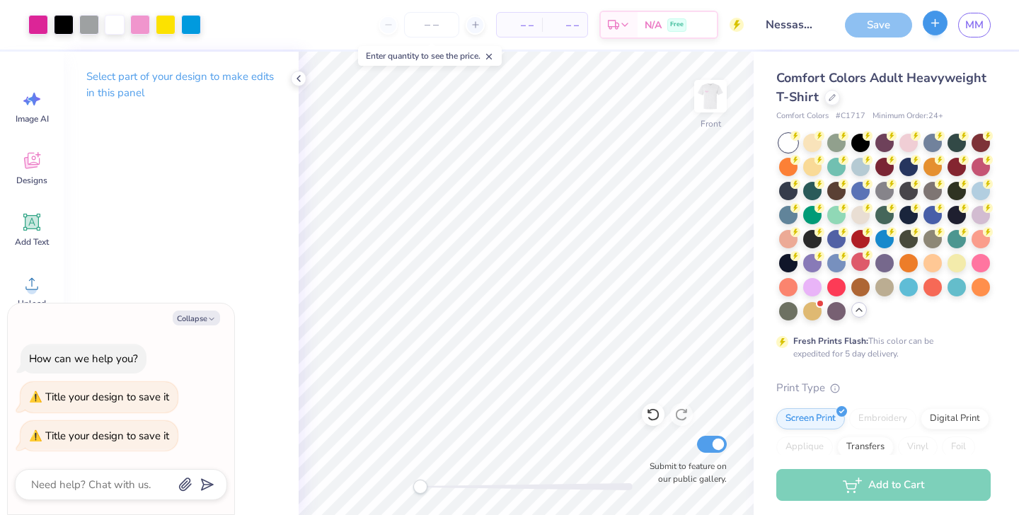
click at [942, 27] on icon "button" at bounding box center [936, 23] width 12 height 12
click at [886, 26] on div "Save" at bounding box center [878, 25] width 67 height 25
click at [186, 323] on button "Collapse" at bounding box center [196, 318] width 47 height 15
type textarea "x"
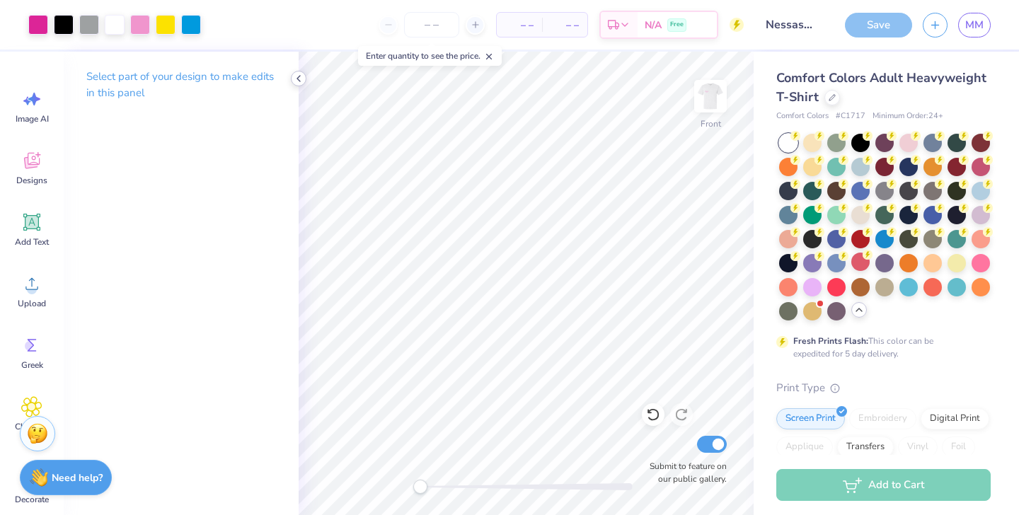
click at [301, 76] on icon at bounding box center [298, 78] width 11 height 11
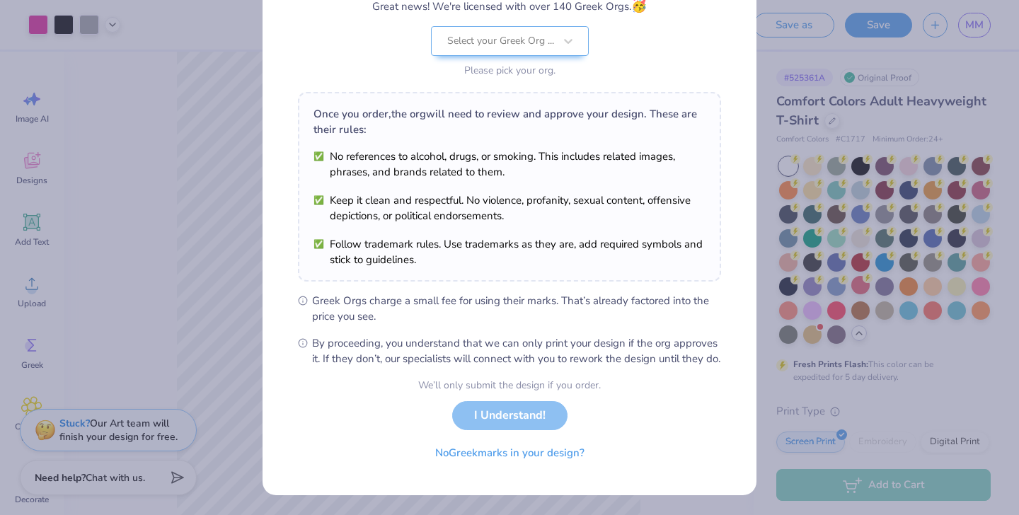
scroll to position [147, 0]
click at [516, 421] on div "We’ll only submit the design if you order. I Understand! No Greek marks in your…" at bounding box center [509, 422] width 183 height 89
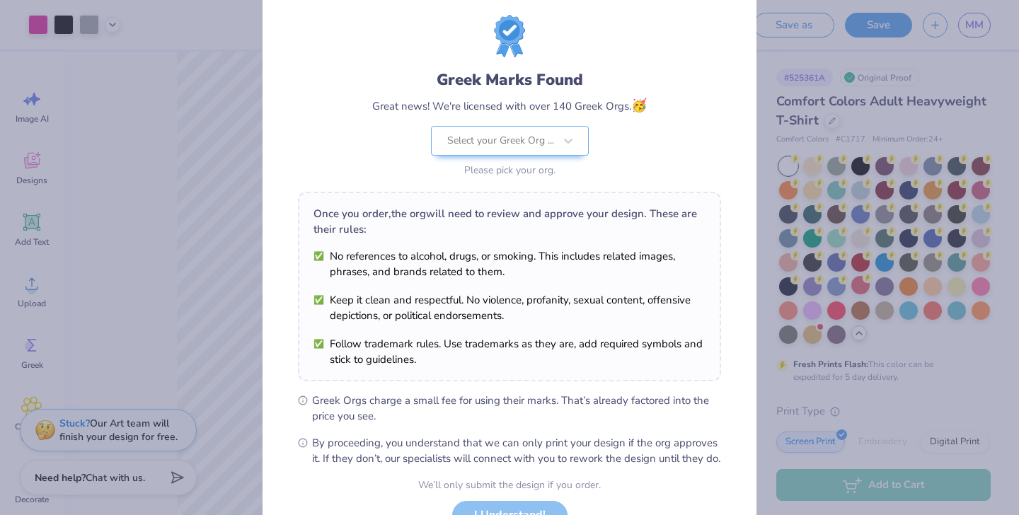
scroll to position [0, 0]
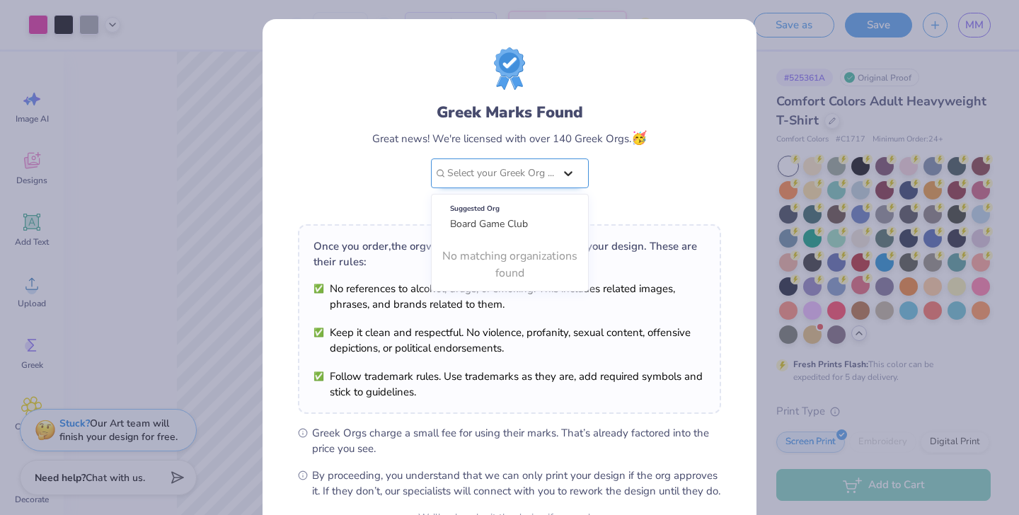
click at [557, 172] on div at bounding box center [568, 173] width 25 height 28
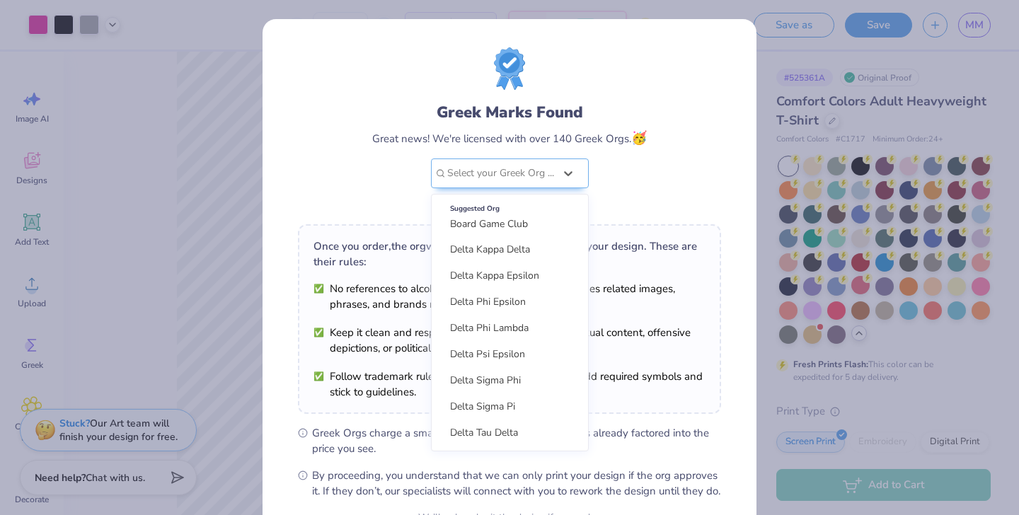
scroll to position [976, 0]
click at [641, 121] on div "Greek Marks Found Great news! We're licensed with over 140 Greek Orgs. 🥳 option…" at bounding box center [509, 157] width 275 height 112
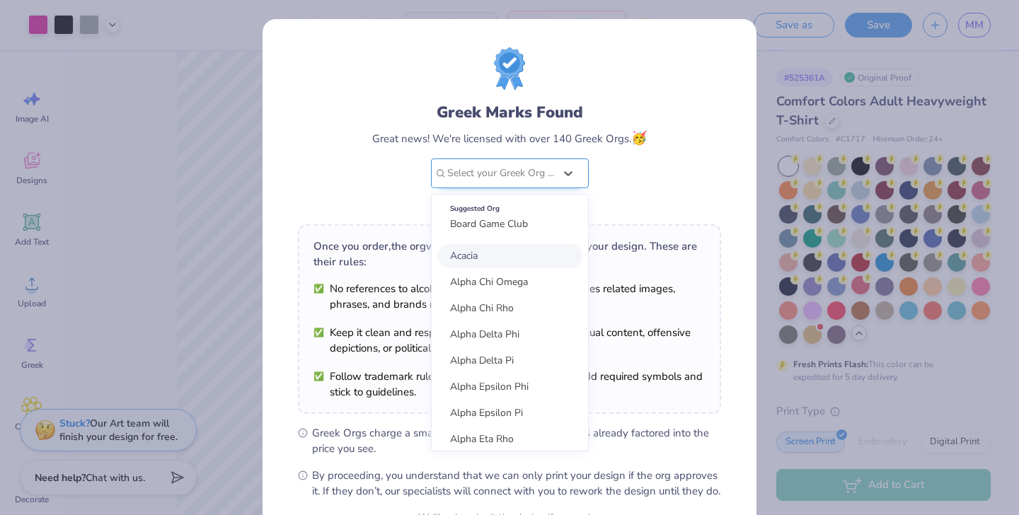
click at [549, 166] on div at bounding box center [500, 173] width 107 height 18
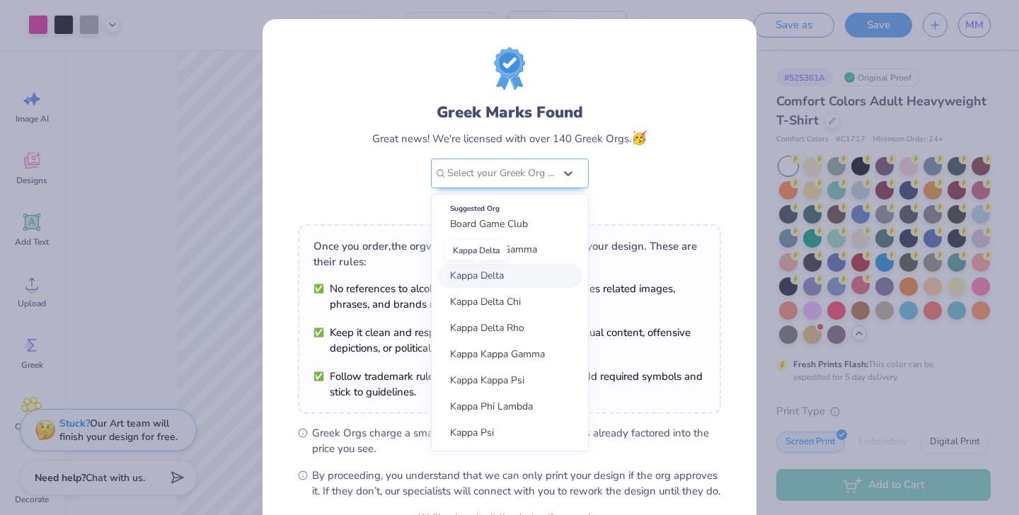
scroll to position [1500, 0]
click at [520, 350] on span "Kappa Kappa Gamma" at bounding box center [497, 353] width 95 height 13
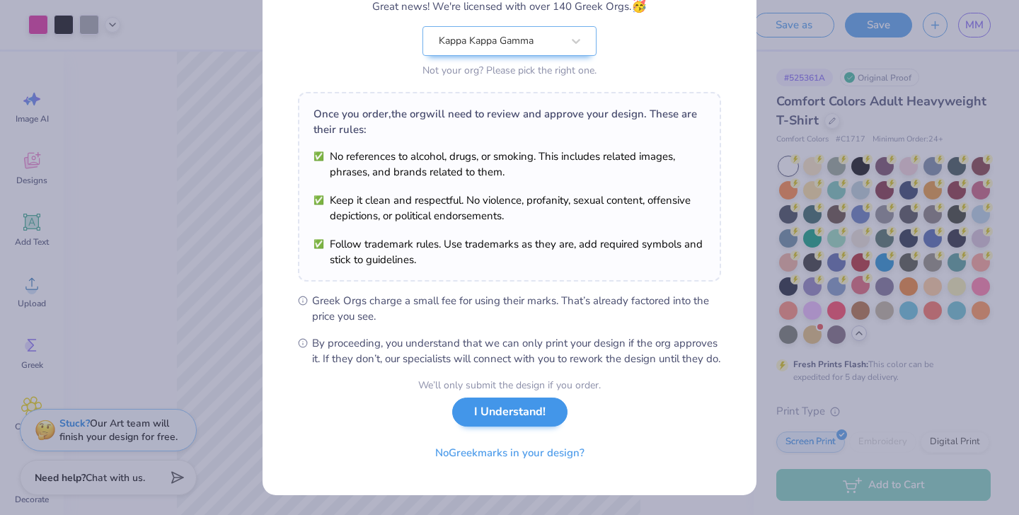
scroll to position [147, 0]
click at [508, 415] on button "I Understand!" at bounding box center [509, 412] width 115 height 29
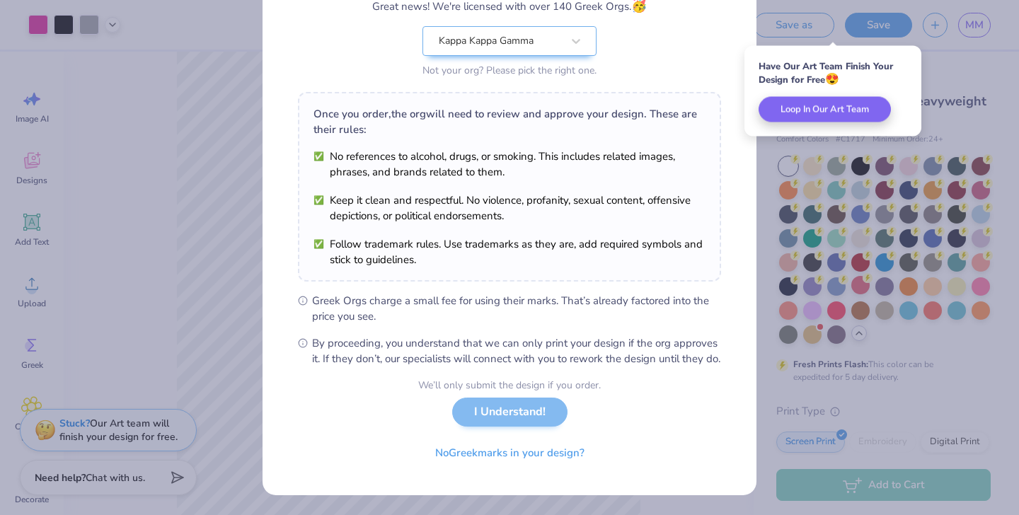
scroll to position [0, 0]
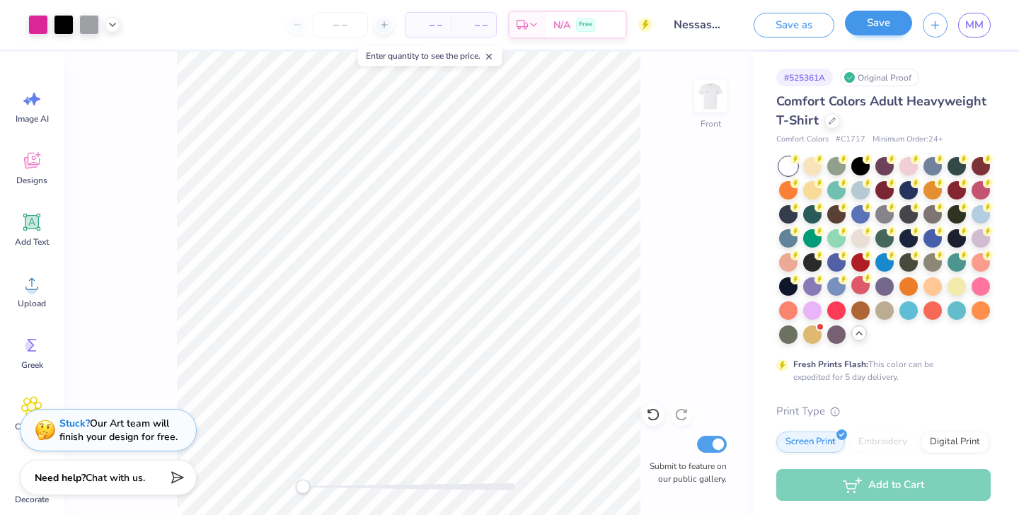
click at [874, 23] on button "Save" at bounding box center [878, 23] width 67 height 25
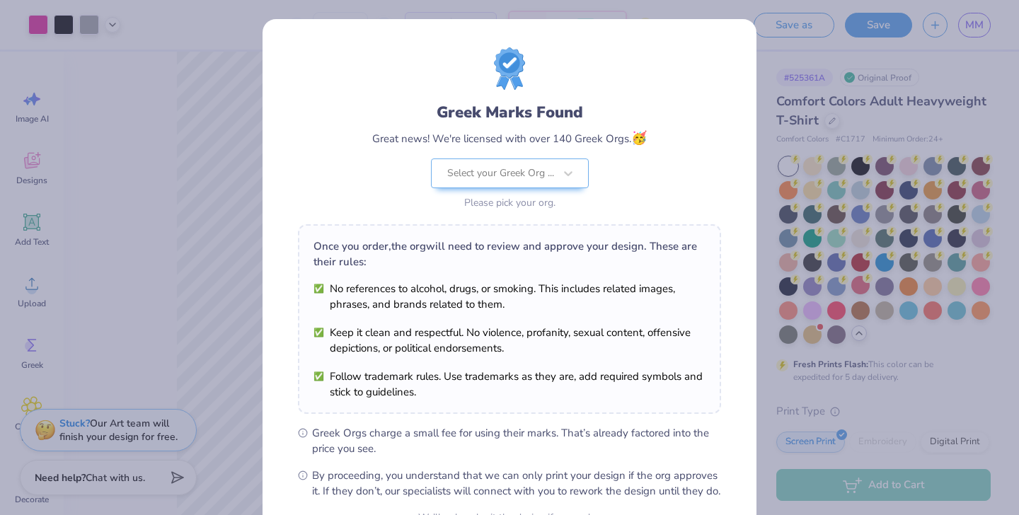
click at [815, 120] on div "Greek Marks Found Great news! We're licensed with over 140 Greek Orgs. 🥳 Select…" at bounding box center [509, 257] width 1019 height 515
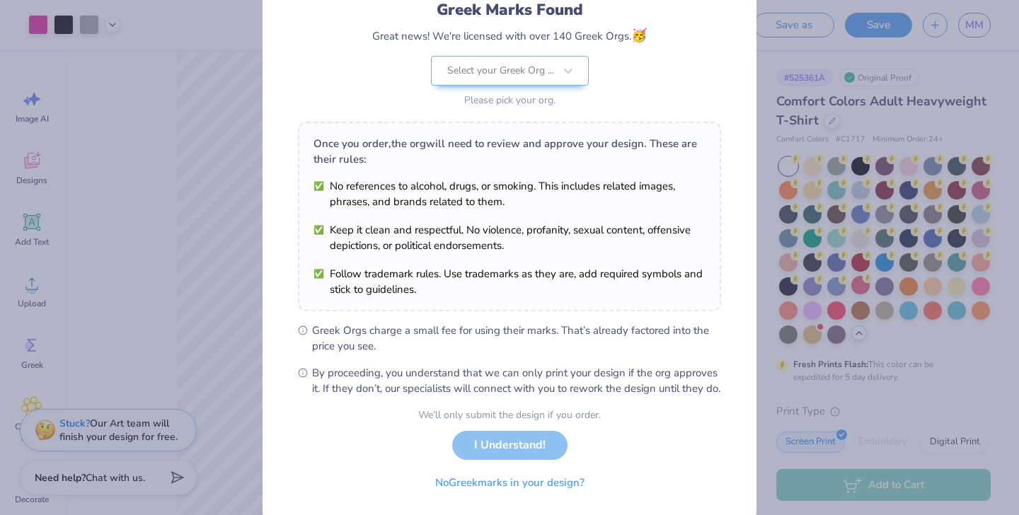
scroll to position [79, 0]
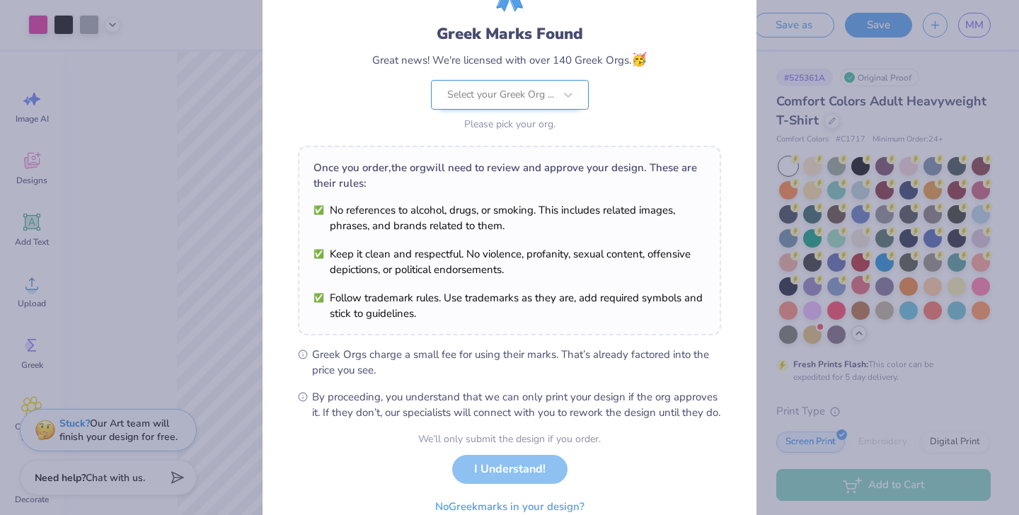
click at [542, 98] on div "Select your Greek Org ..." at bounding box center [500, 95] width 107 height 16
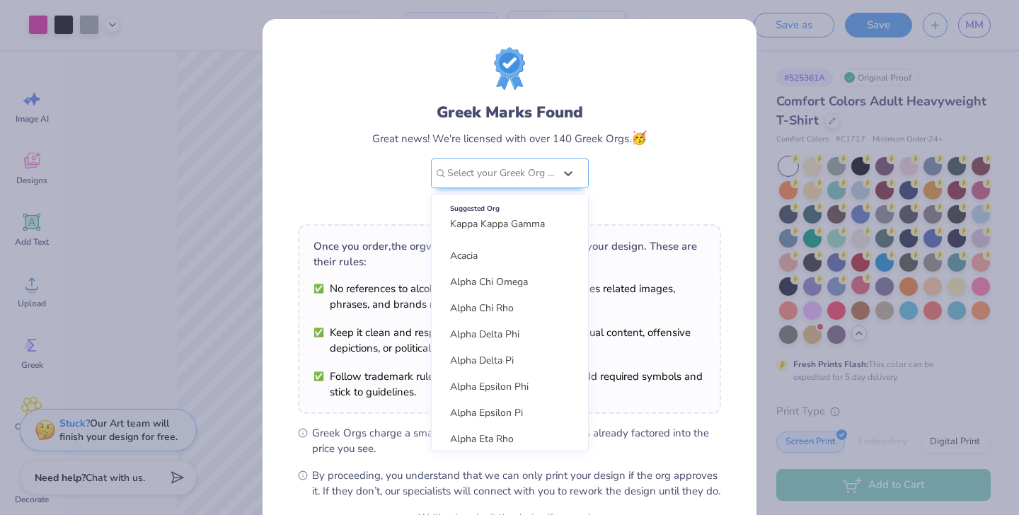
scroll to position [0, 0]
click at [522, 213] on div "Suggested Org" at bounding box center [510, 209] width 120 height 16
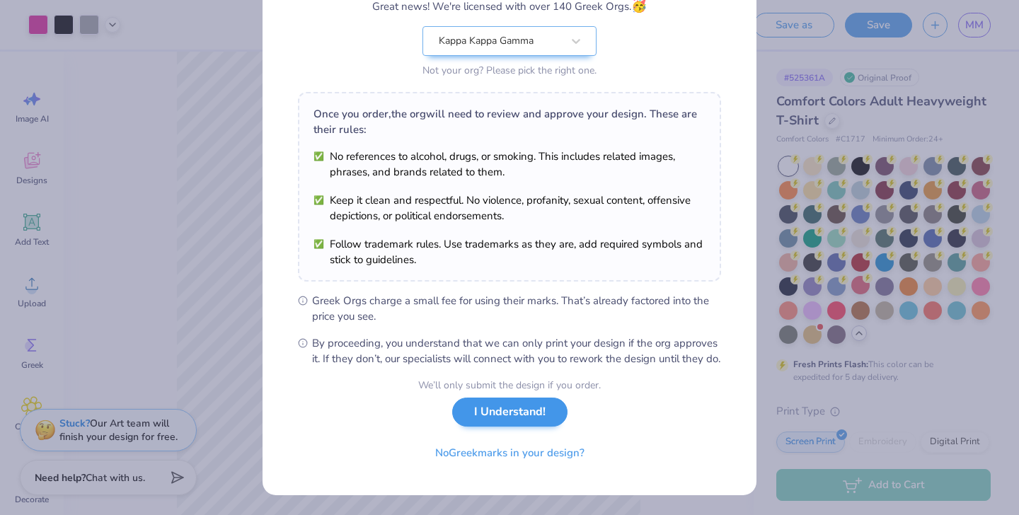
scroll to position [147, 0]
click at [504, 418] on button "I Understand!" at bounding box center [509, 412] width 115 height 29
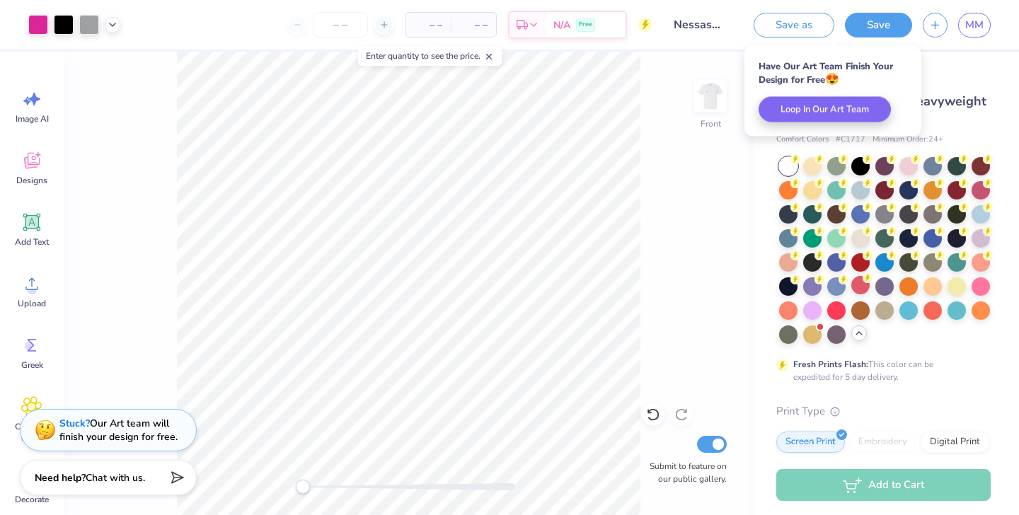
scroll to position [0, 0]
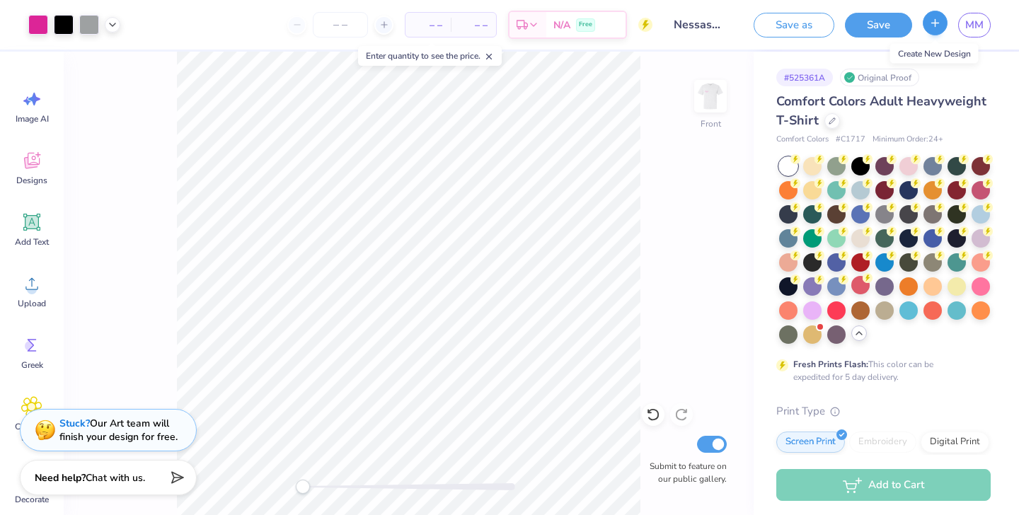
click at [936, 22] on line "button" at bounding box center [936, 22] width 0 height 7
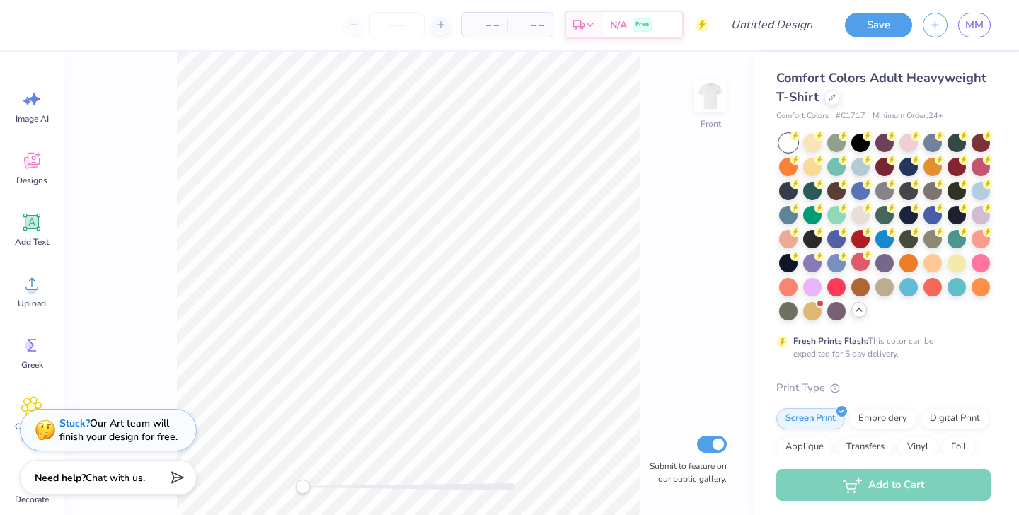
click at [859, 312] on icon at bounding box center [859, 309] width 11 height 11
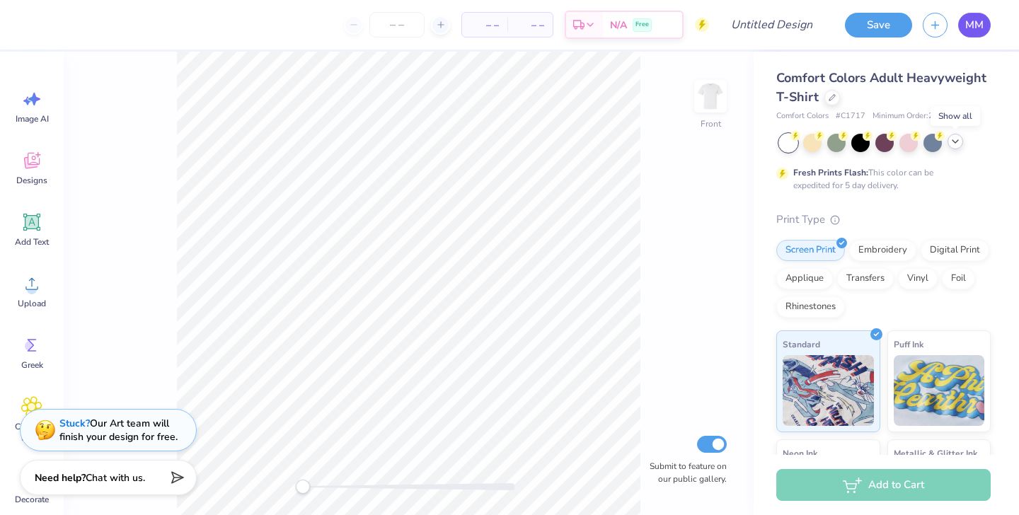
click at [966, 33] on link "MM" at bounding box center [975, 25] width 33 height 25
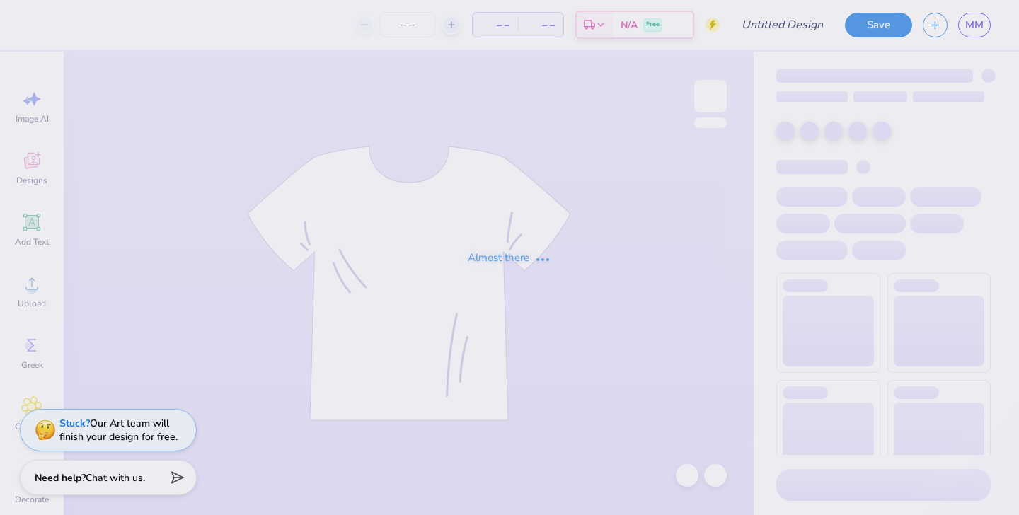
type input "Nessas 21"
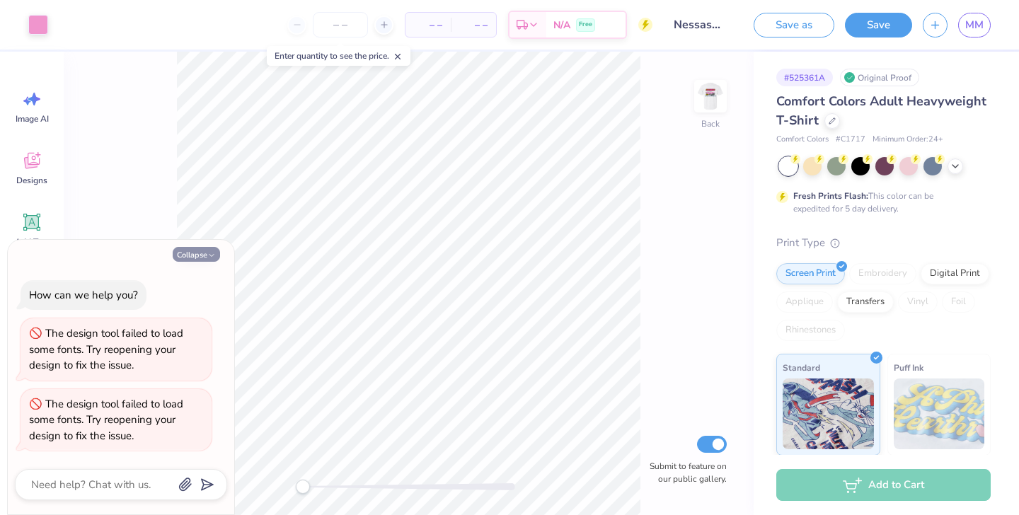
click at [206, 256] on button "Collapse" at bounding box center [196, 254] width 47 height 15
type textarea "x"
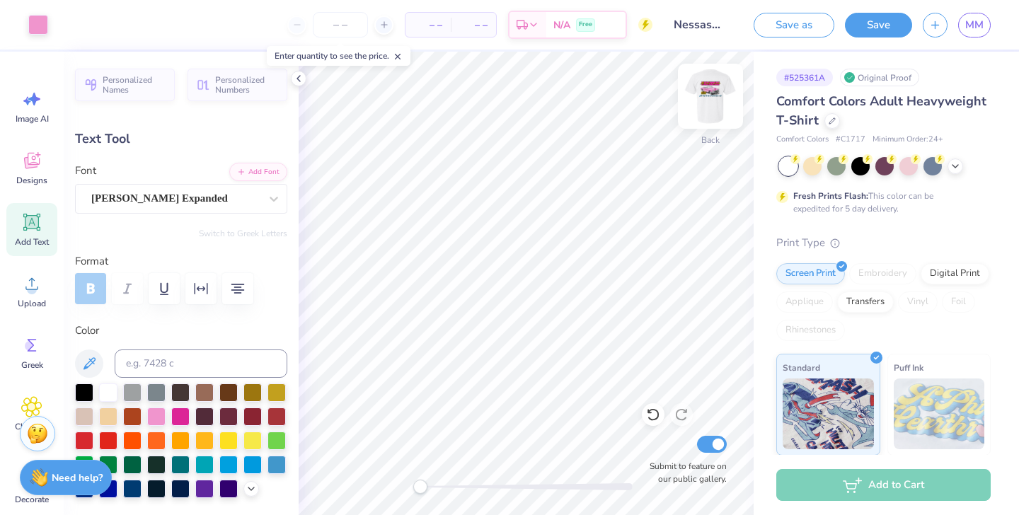
click at [712, 116] on img at bounding box center [710, 96] width 57 height 57
click at [709, 93] on img at bounding box center [710, 96] width 57 height 57
click at [708, 105] on img at bounding box center [711, 96] width 28 height 28
click at [723, 98] on img at bounding box center [711, 96] width 28 height 28
click at [703, 101] on img at bounding box center [710, 96] width 57 height 57
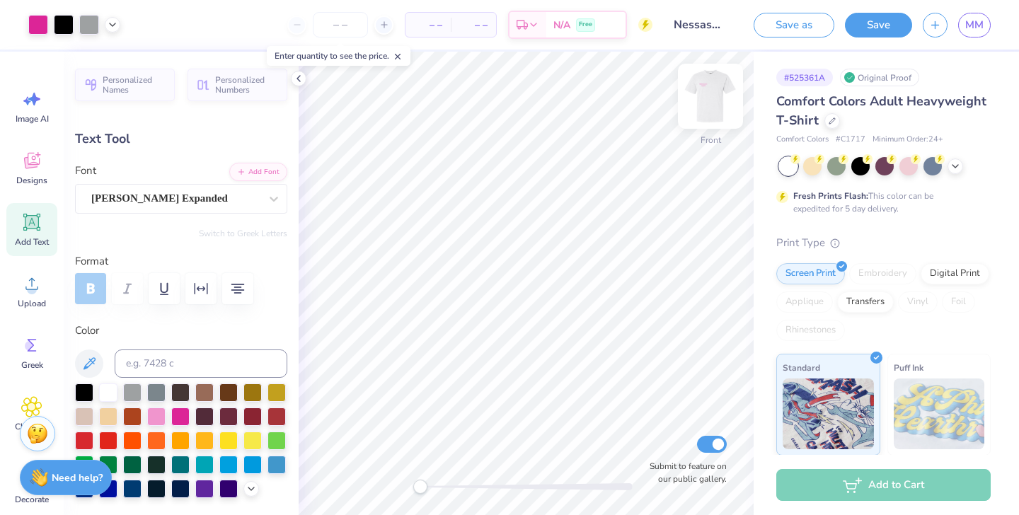
click at [708, 102] on img at bounding box center [710, 96] width 57 height 57
click at [702, 110] on img at bounding box center [710, 96] width 57 height 57
click at [359, 26] on input "number" at bounding box center [340, 24] width 55 height 25
click at [389, 26] on icon at bounding box center [384, 25] width 10 height 10
type input "12"
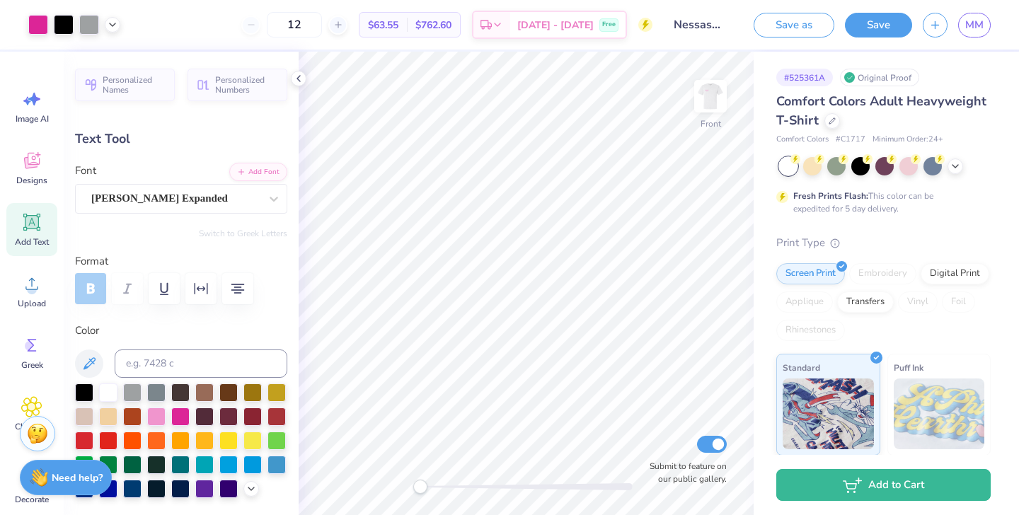
click at [288, 26] on div "12" at bounding box center [294, 24] width 106 height 25
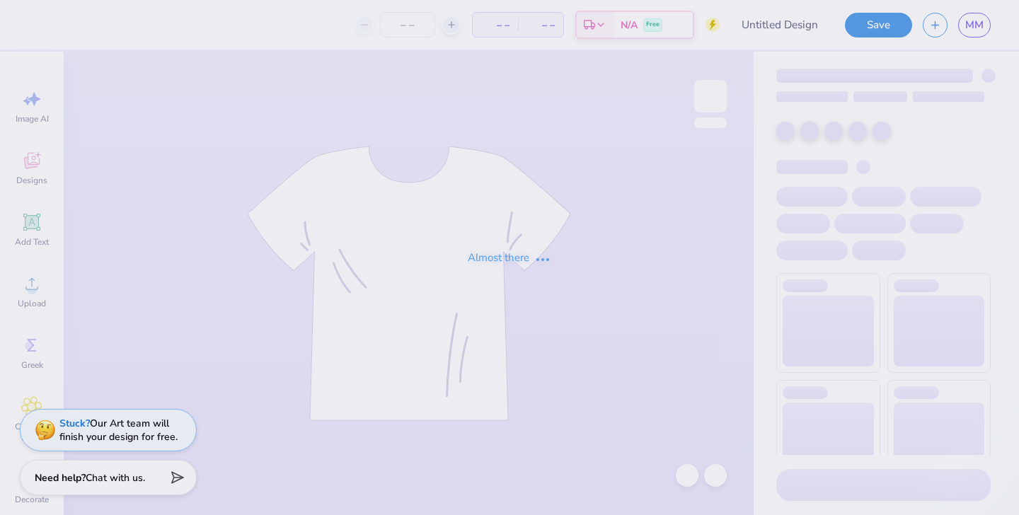
type input "Nessas 21"
type input "12"
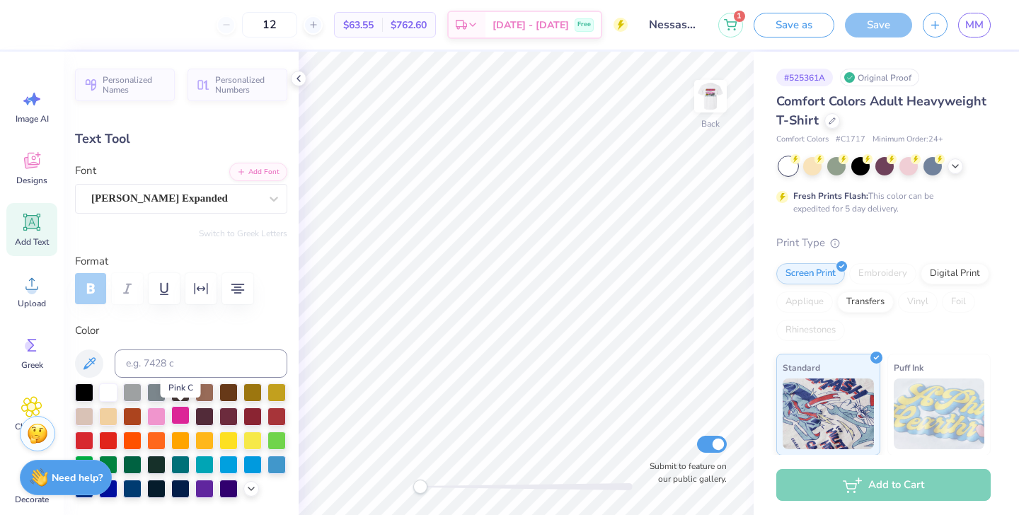
scroll to position [1, 0]
click at [183, 415] on div at bounding box center [180, 415] width 18 height 18
click at [551, 22] on span "Oct 7 - 10" at bounding box center [531, 27] width 76 height 15
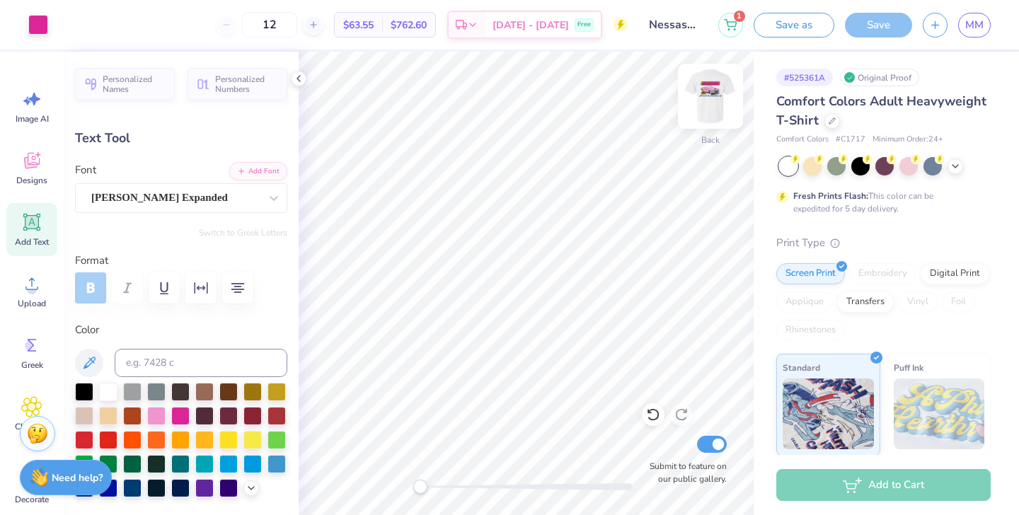
click at [714, 103] on img at bounding box center [710, 96] width 57 height 57
